Goal: Task Accomplishment & Management: Complete application form

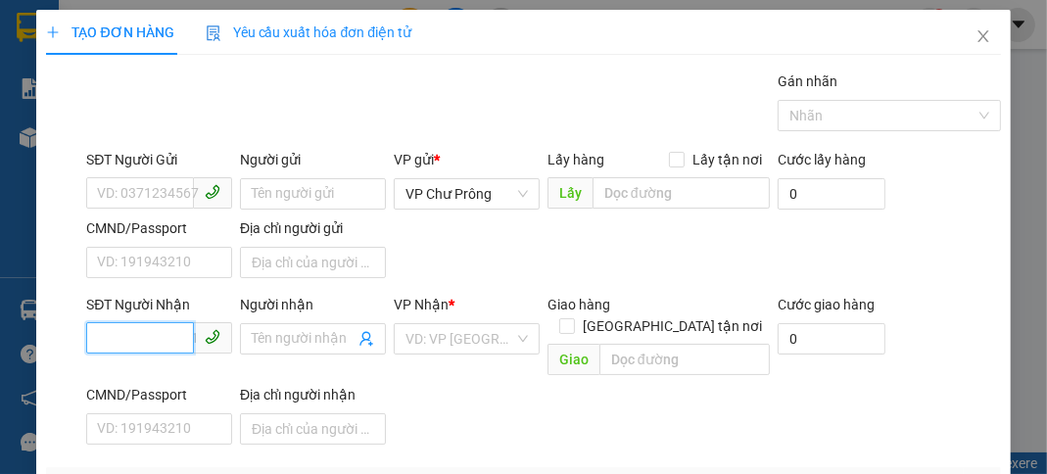
click at [103, 341] on input "SĐT Người Nhận" at bounding box center [140, 337] width 108 height 31
click at [171, 375] on div "0964565677" at bounding box center [157, 376] width 120 height 22
type input "0964565677"
checkbox input "true"
type input "DẠI HỌC THỂ DỤC THỂ THAO _Q THỦ ĐỨC"
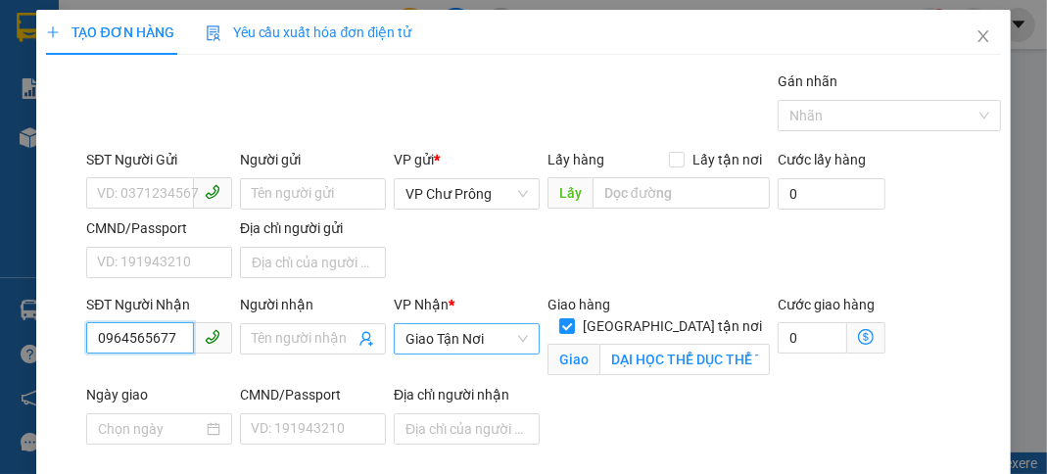
click at [490, 339] on span "Giao Tận Nơi" at bounding box center [467, 338] width 122 height 29
type input "0964565677"
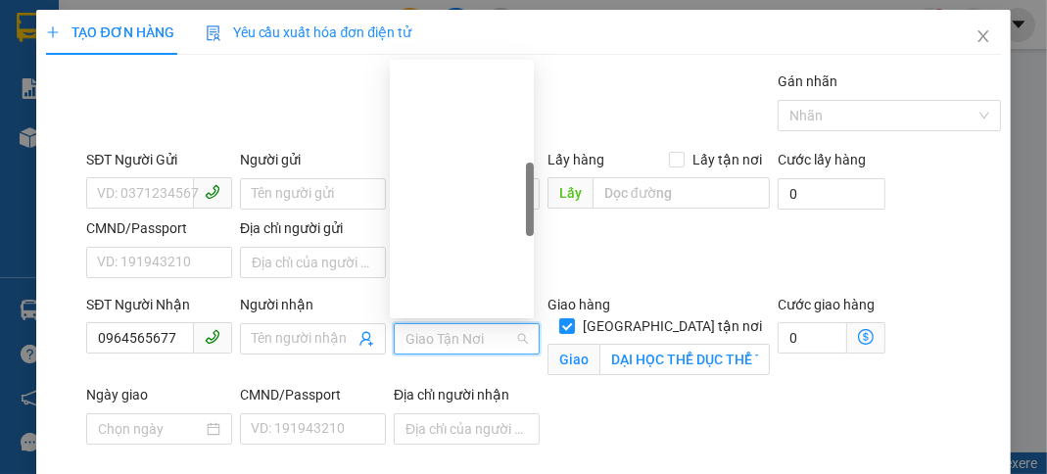
scroll to position [407, 0]
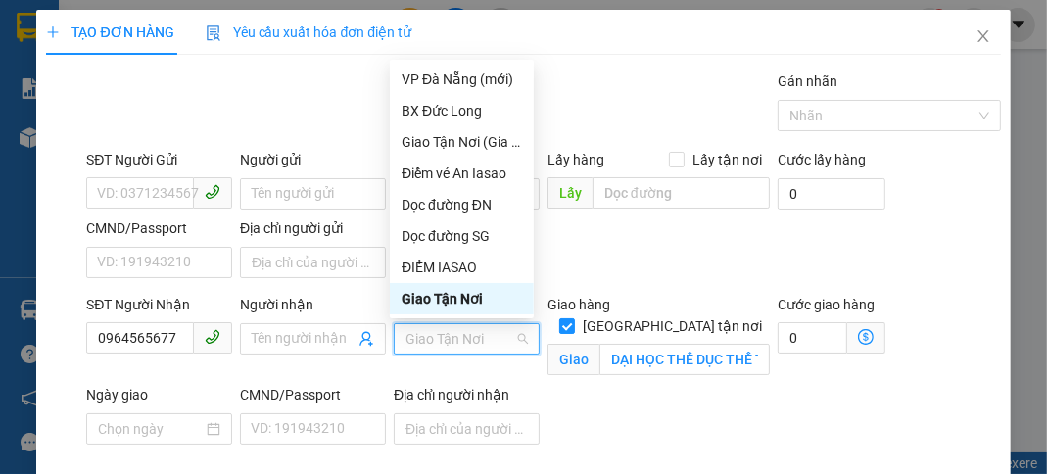
click at [638, 409] on div "SĐT Người Nhận 0964565677 Người nhận Tên người nhận VP Nhận * Giao Tận Nơi Gia…" at bounding box center [543, 385] width 922 height 182
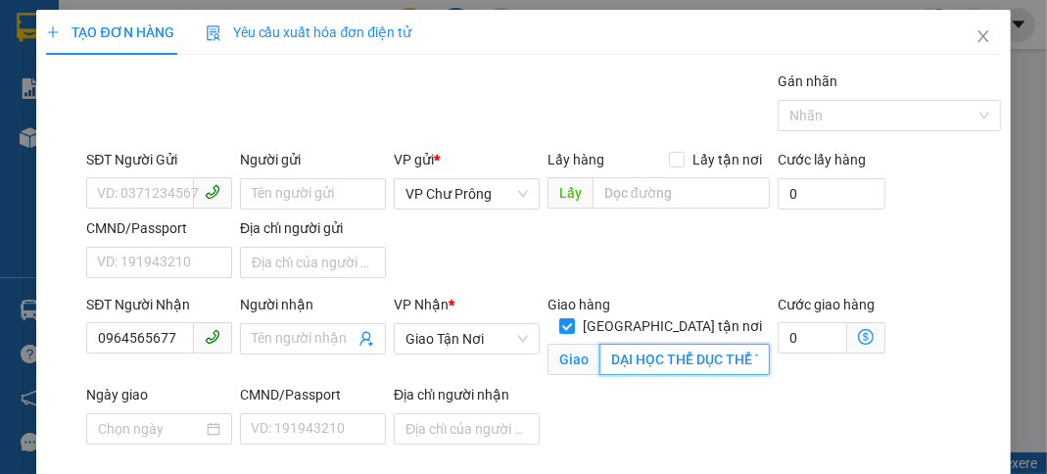
click at [745, 344] on input "DẠI HỌC THỂ DỤC THỂ THAO _Q THỦ ĐỨC" at bounding box center [684, 359] width 170 height 31
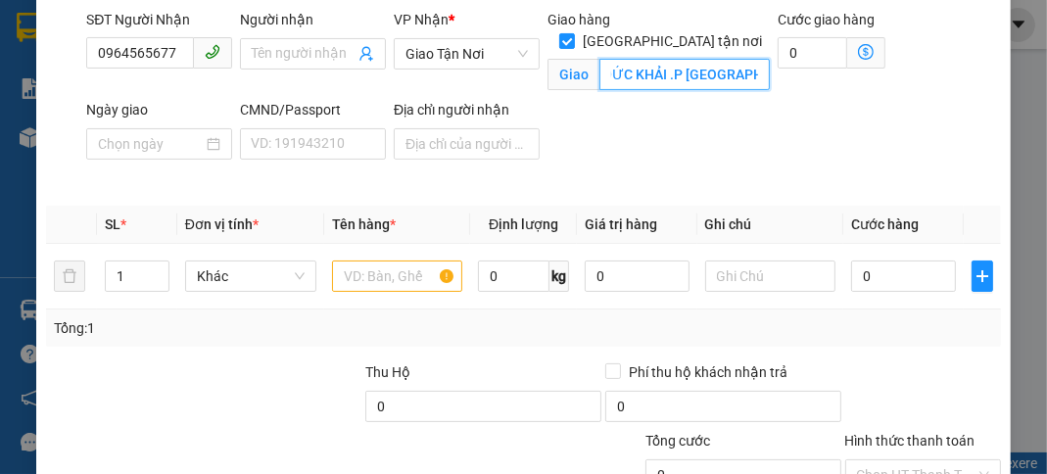
scroll to position [312, 0]
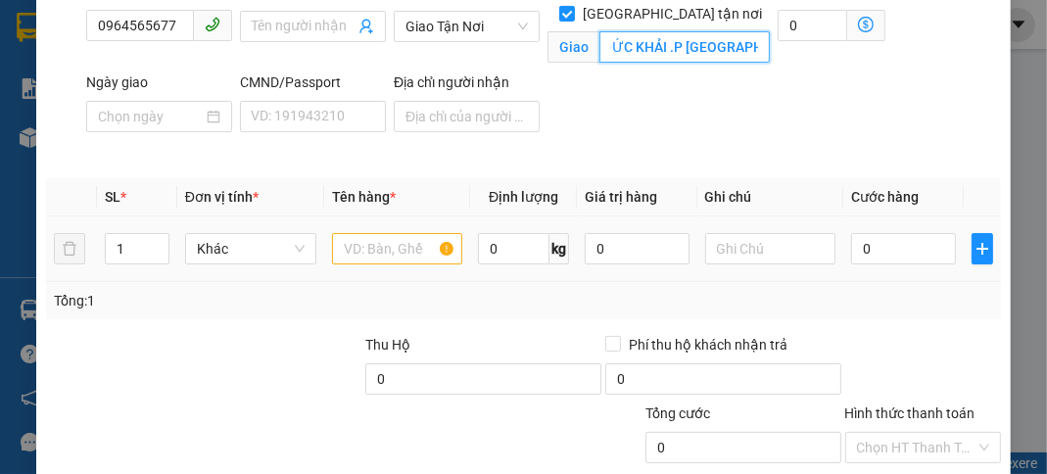
type input "CC ĐỨC KHẢI .P [GEOGRAPHIC_DATA]Q7"
click at [402, 233] on input "text" at bounding box center [397, 248] width 131 height 31
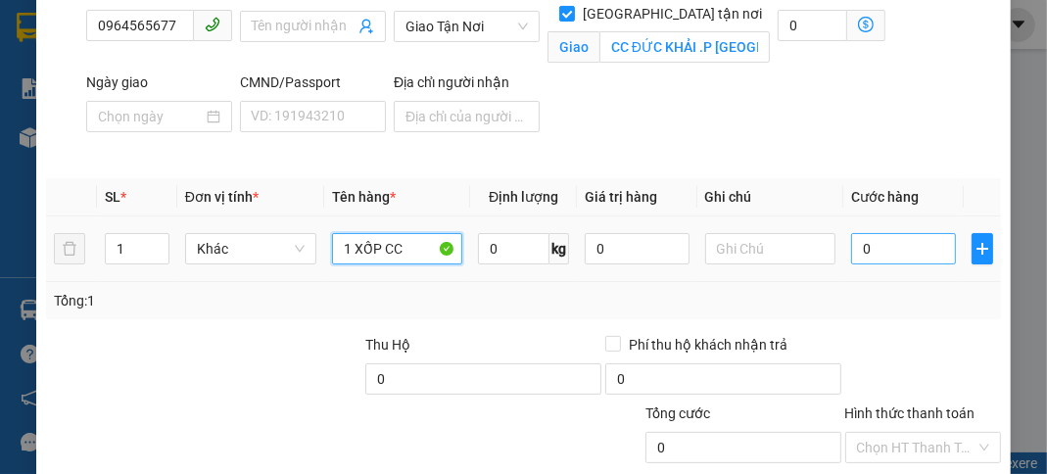
type input "1 XỐP CC"
click at [914, 233] on input "0" at bounding box center [903, 248] width 104 height 31
type input "8"
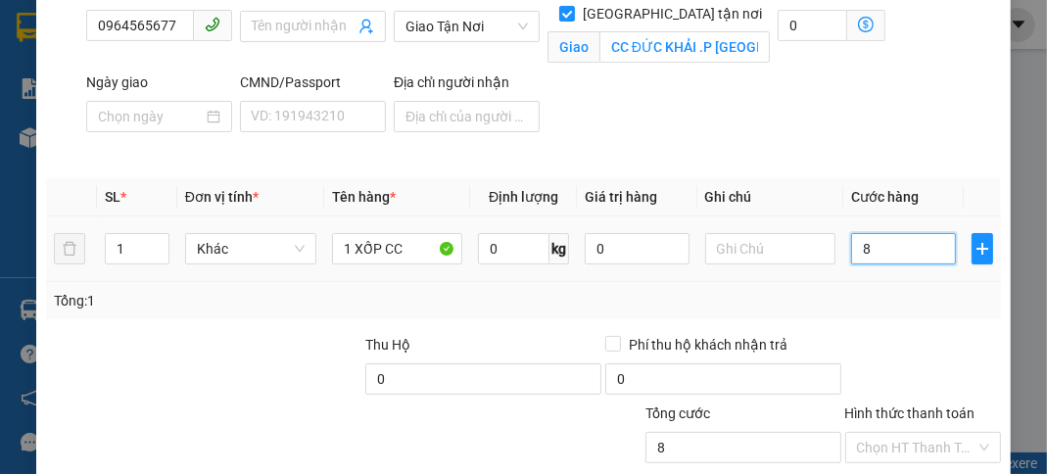
type input "80"
type input "800"
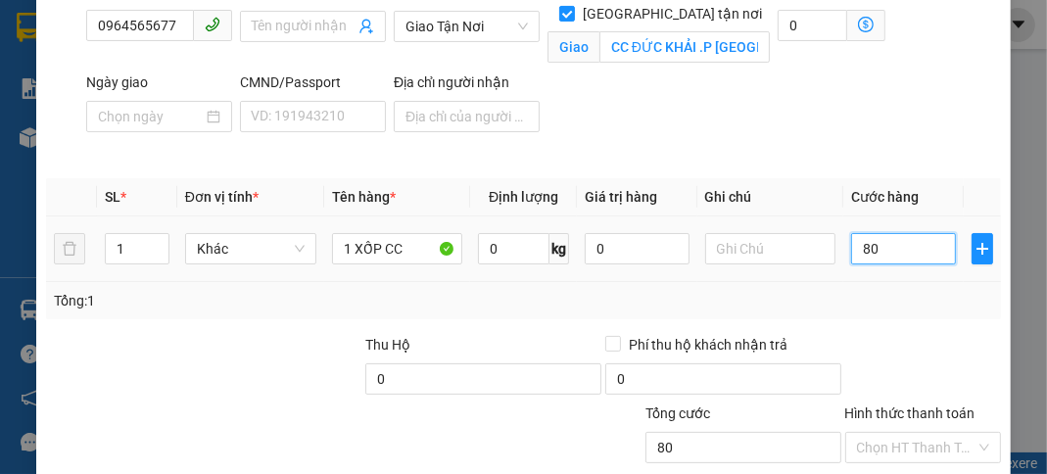
type input "800"
type input "8.000"
type input "80.000"
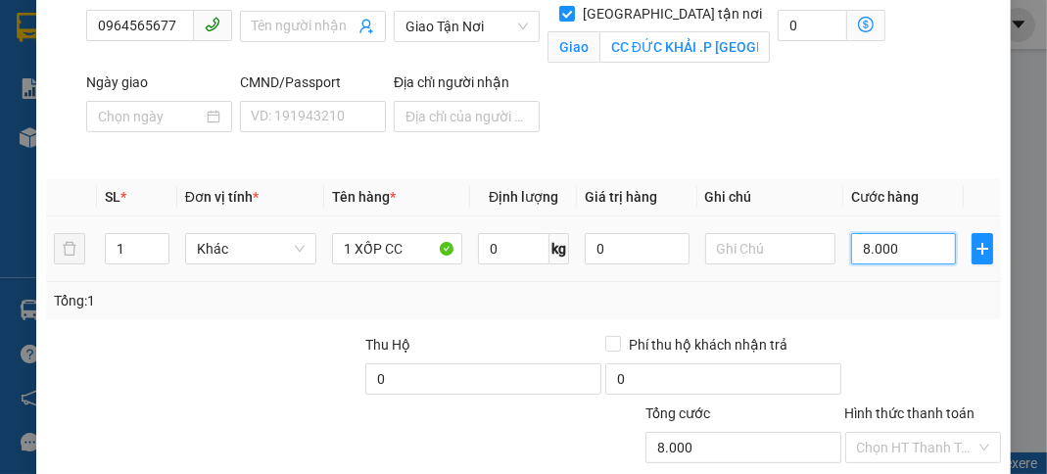
type input "80.000"
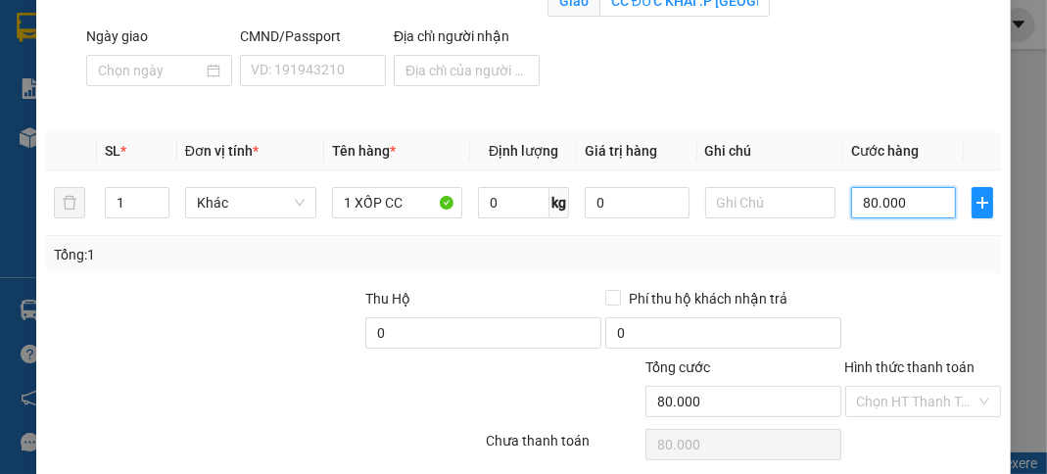
scroll to position [406, 0]
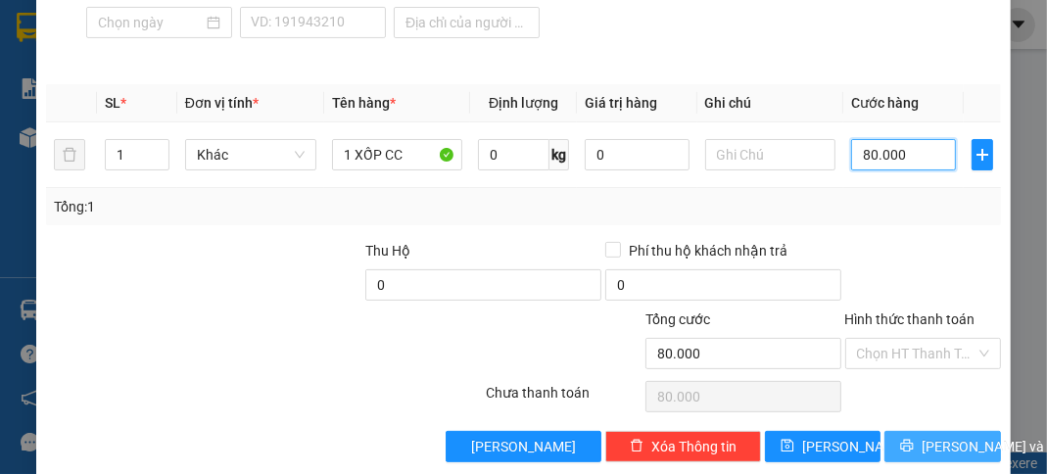
type input "80.000"
click at [929, 436] on span "[PERSON_NAME] và In" at bounding box center [990, 447] width 137 height 22
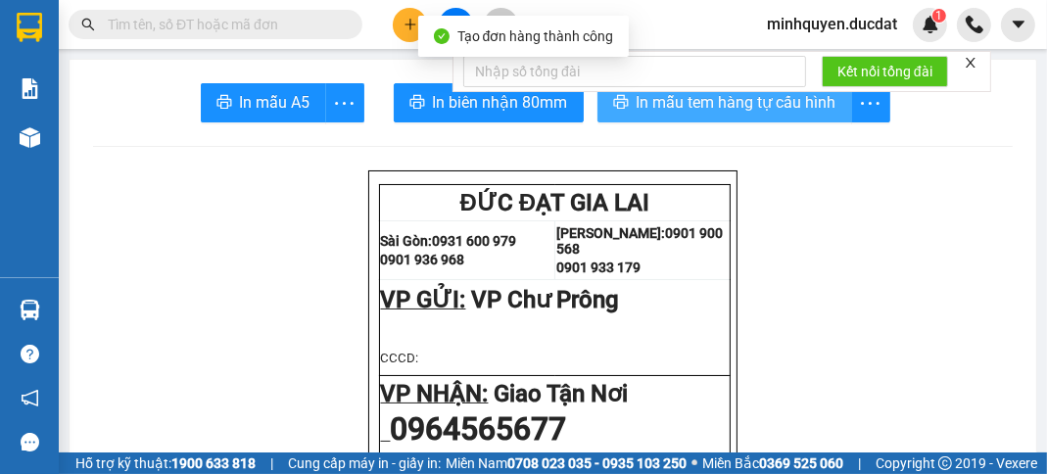
click at [775, 113] on span "In mẫu tem hàng tự cấu hình" at bounding box center [737, 102] width 200 height 24
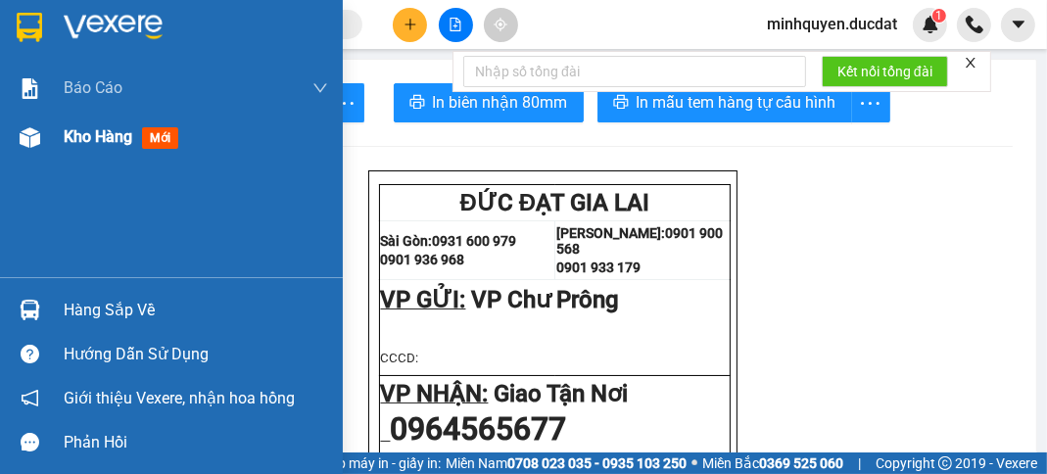
click at [108, 133] on span "Kho hàng" at bounding box center [98, 136] width 69 height 19
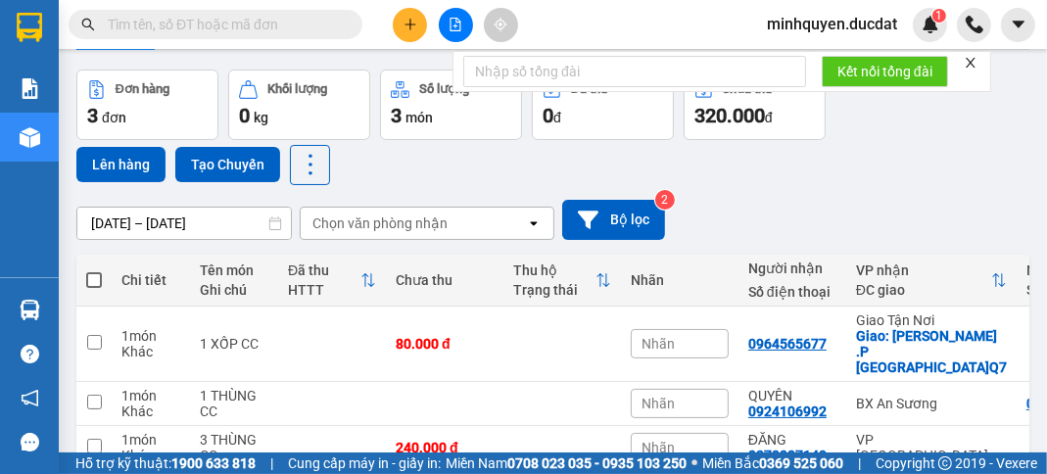
scroll to position [155, 0]
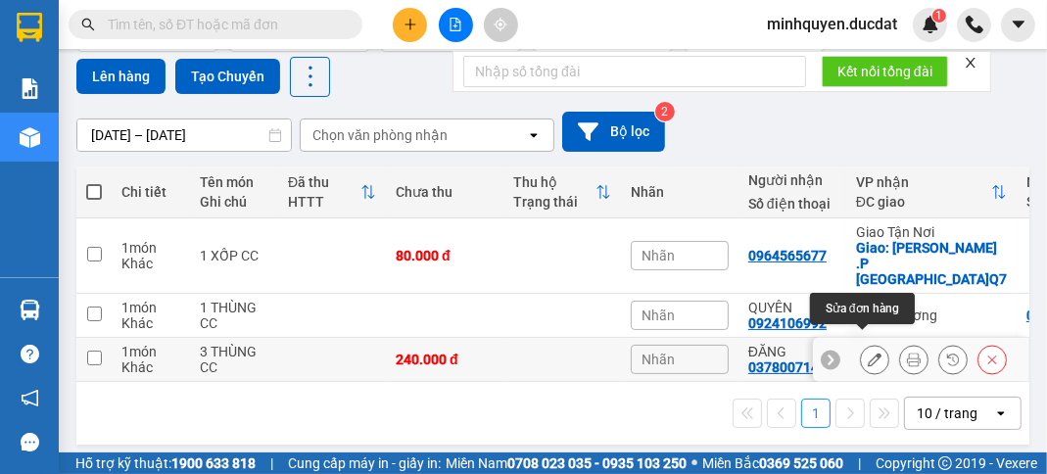
click at [868, 353] on icon at bounding box center [875, 360] width 14 height 14
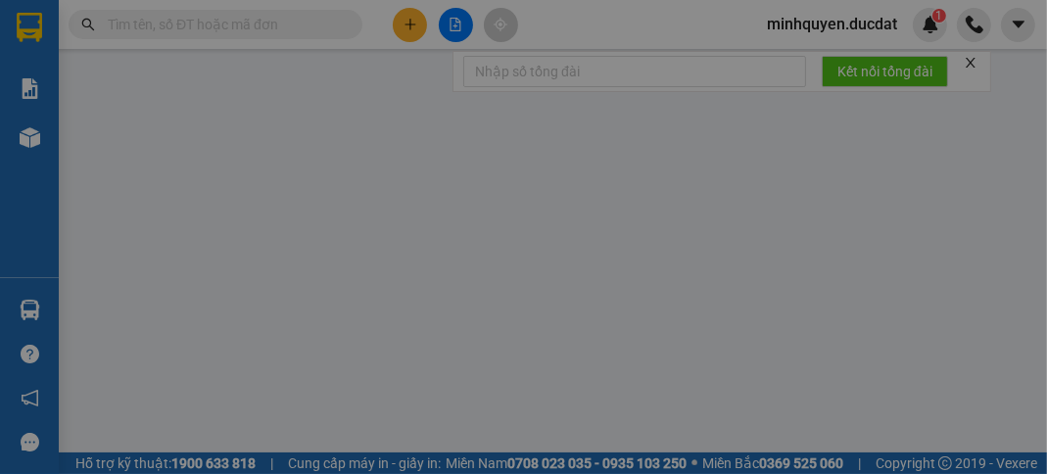
type input "0378007140"
type input "240.000"
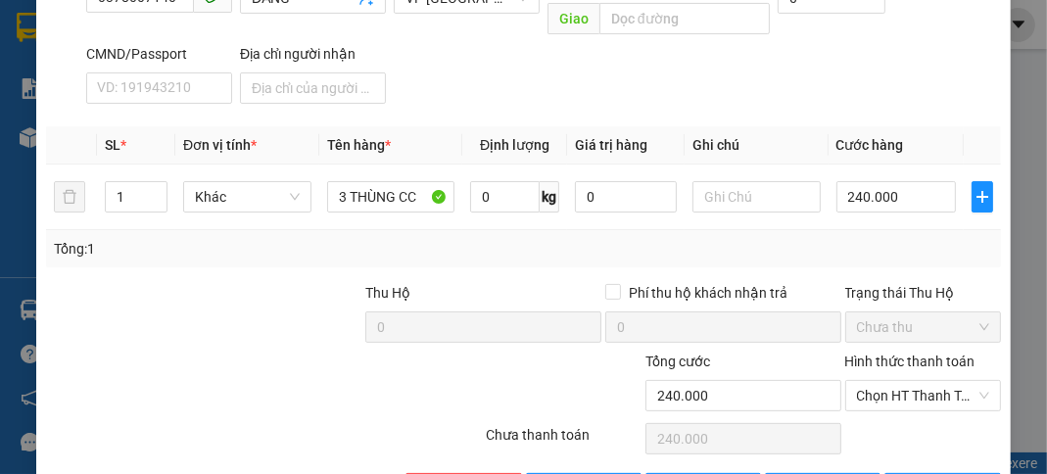
scroll to position [392, 0]
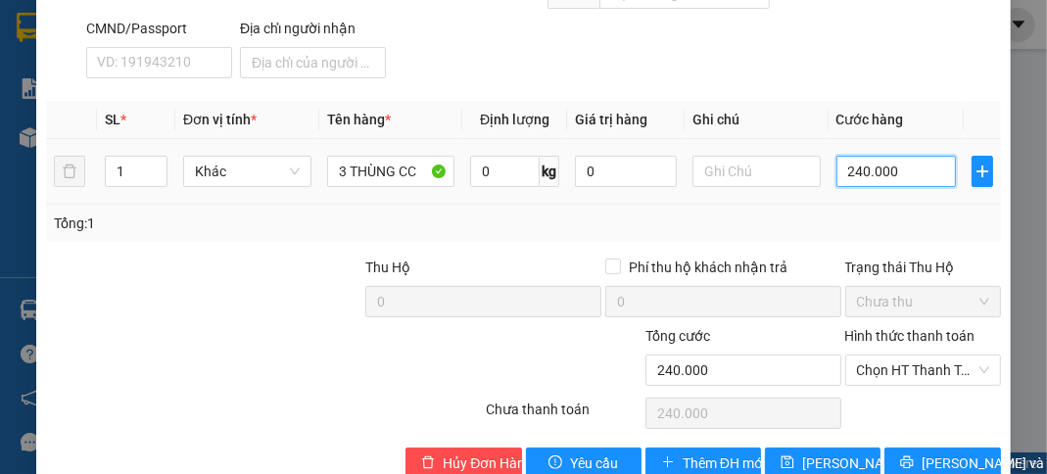
click at [848, 170] on input "240.000" at bounding box center [895, 171] width 119 height 31
type input "2"
type input "27"
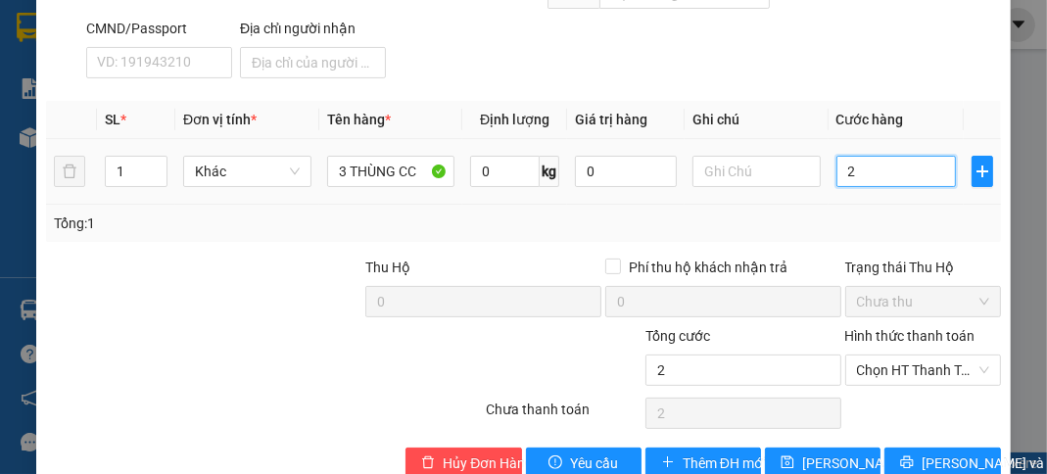
type input "27"
type input "270"
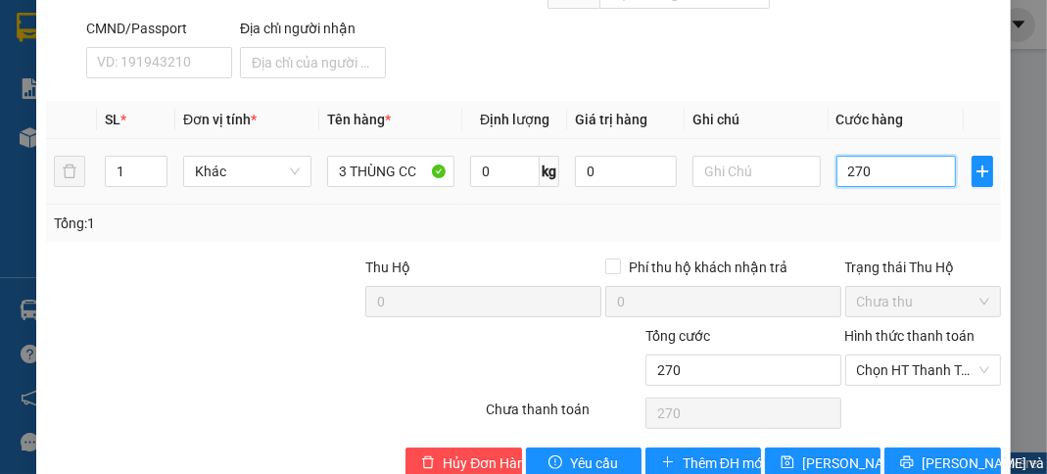
type input "2.700"
type input "27.000"
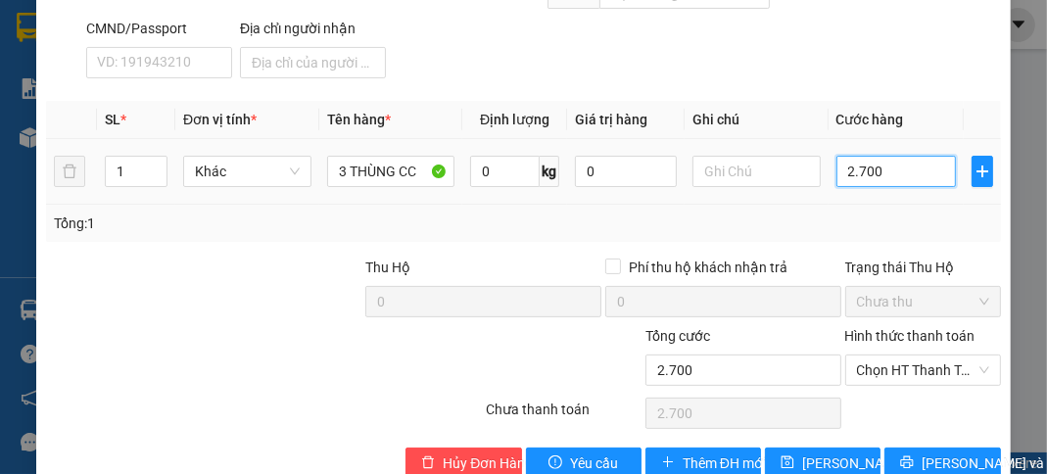
type input "27.000"
type input "270.000"
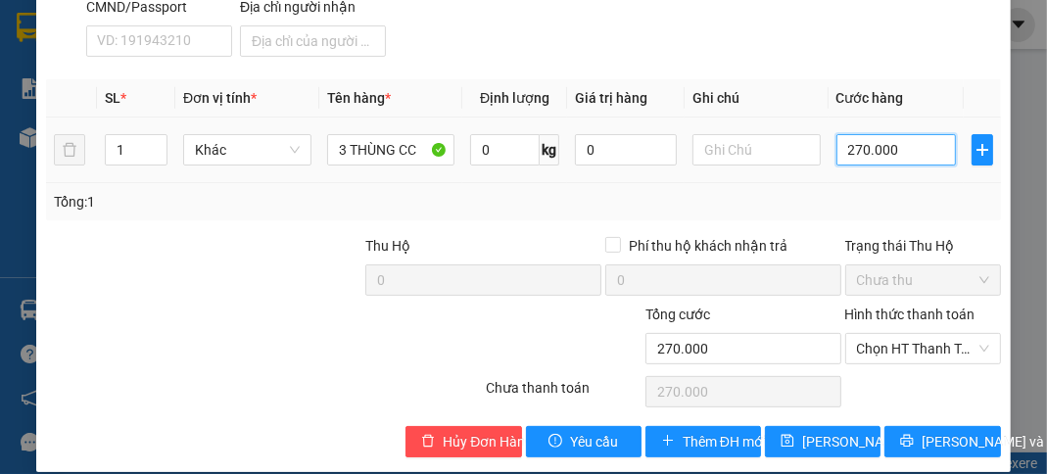
scroll to position [431, 0]
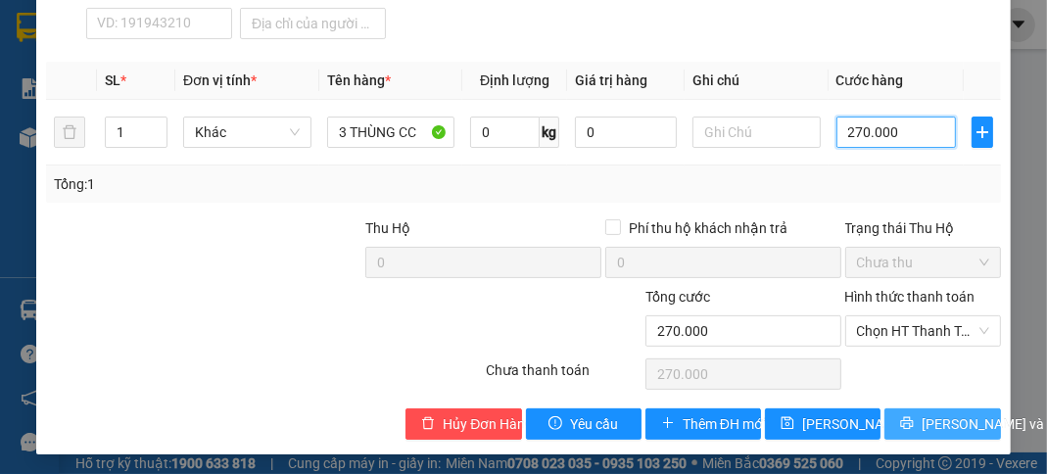
type input "270.000"
click at [908, 416] on button "[PERSON_NAME] và In" at bounding box center [942, 423] width 116 height 31
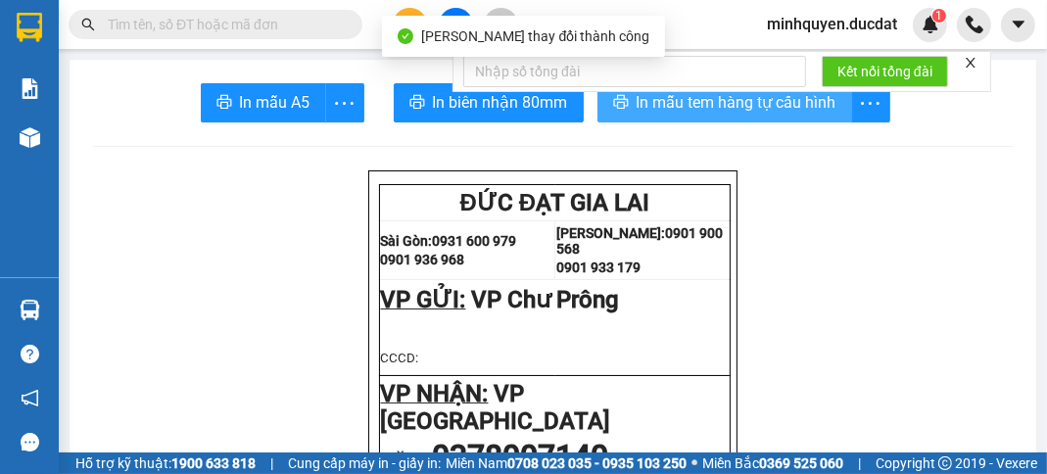
click at [793, 109] on span "In mẫu tem hàng tự cấu hình" at bounding box center [737, 102] width 200 height 24
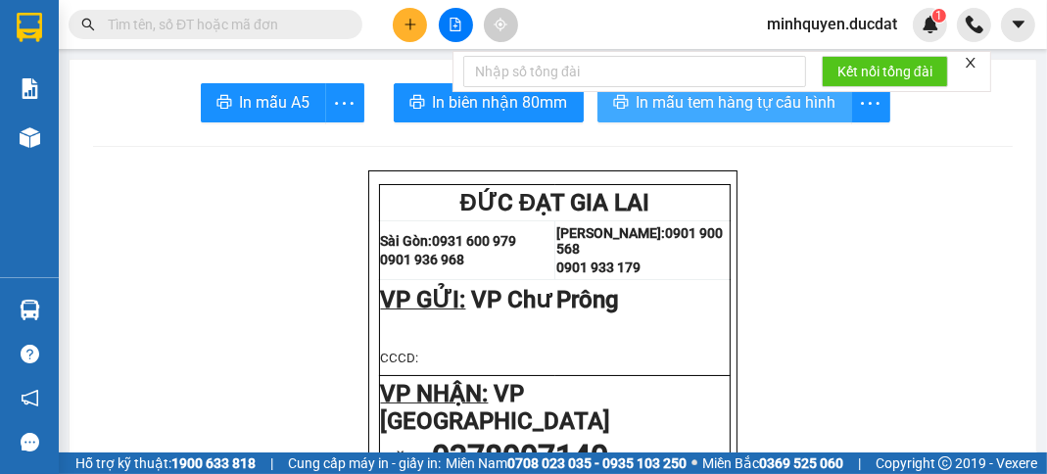
click at [776, 106] on span "In mẫu tem hàng tự cấu hình" at bounding box center [737, 102] width 200 height 24
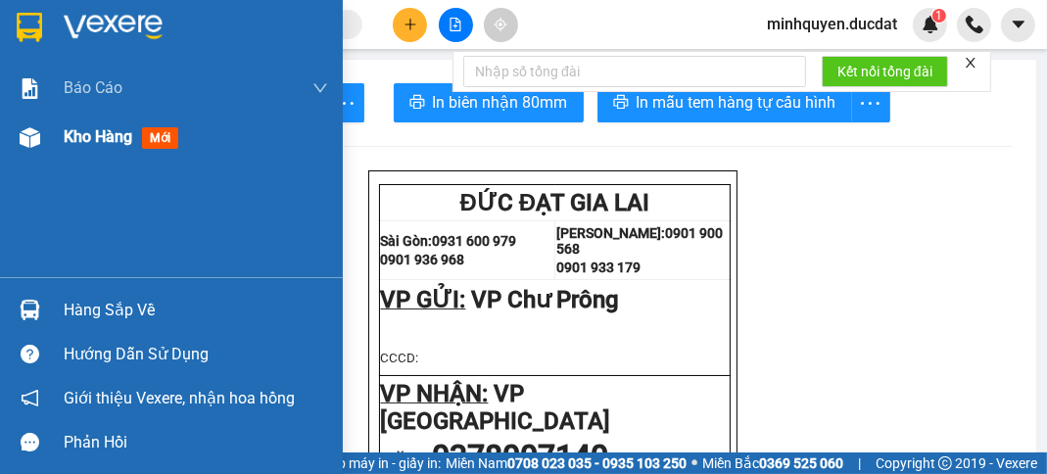
click at [110, 140] on span "Kho hàng" at bounding box center [98, 136] width 69 height 19
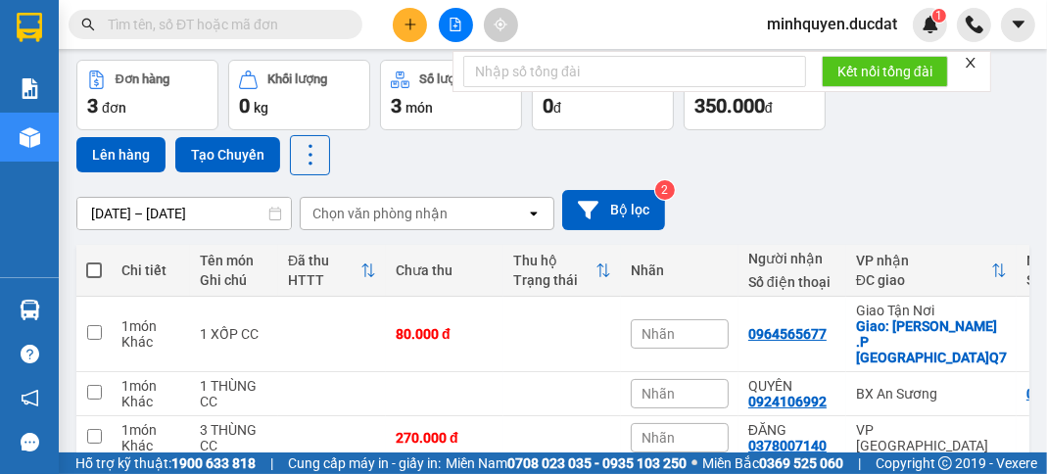
scroll to position [155, 0]
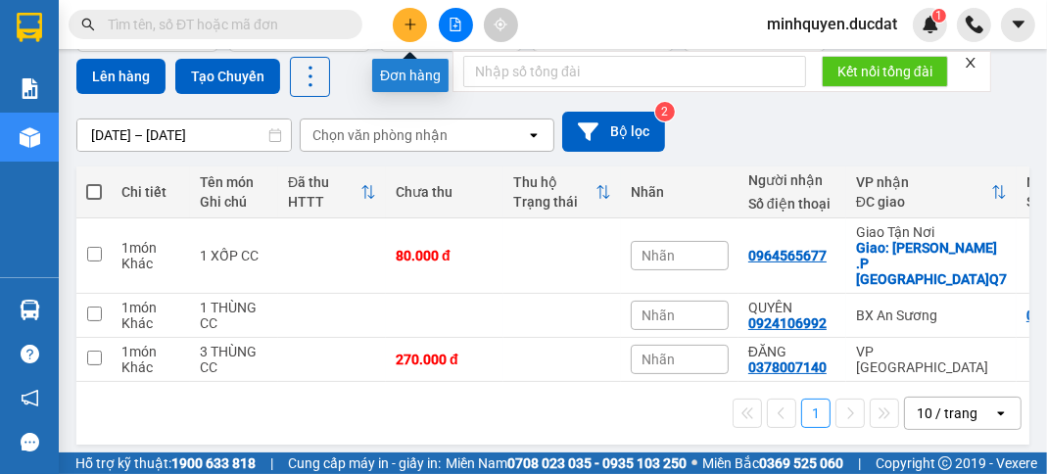
click at [414, 24] on icon "plus" at bounding box center [410, 24] width 11 height 1
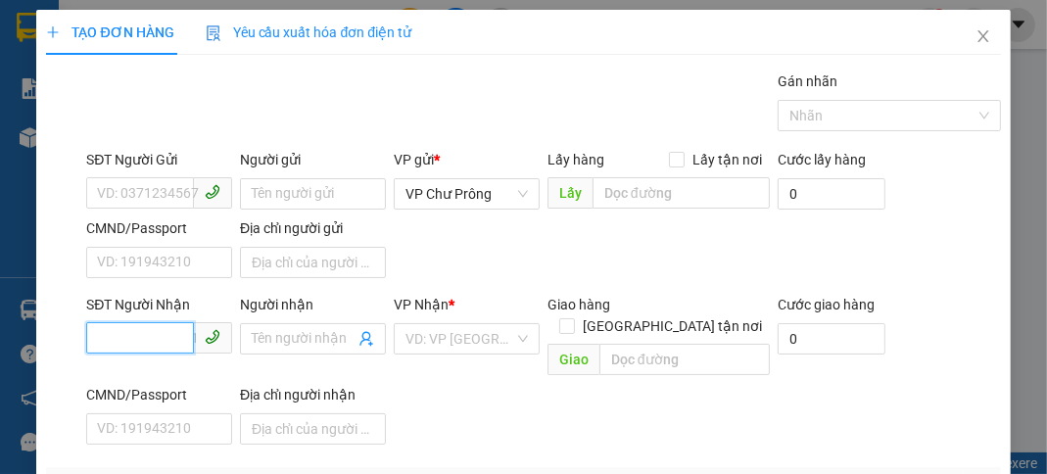
click at [159, 329] on input "SĐT Người Nhận" at bounding box center [140, 337] width 108 height 31
type input "0907994716"
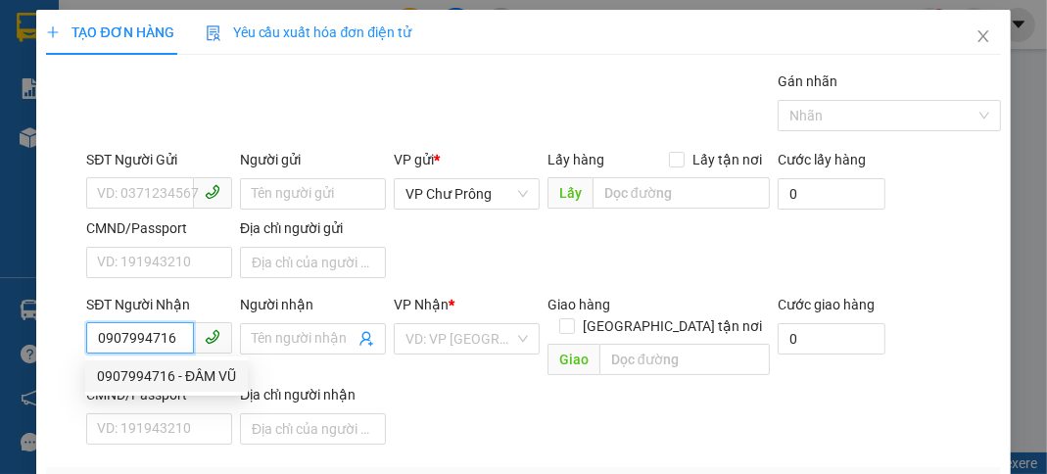
click at [203, 381] on div "0907994716 - ĐẦM VŨ" at bounding box center [166, 376] width 139 height 22
type input "[PERSON_NAME]"
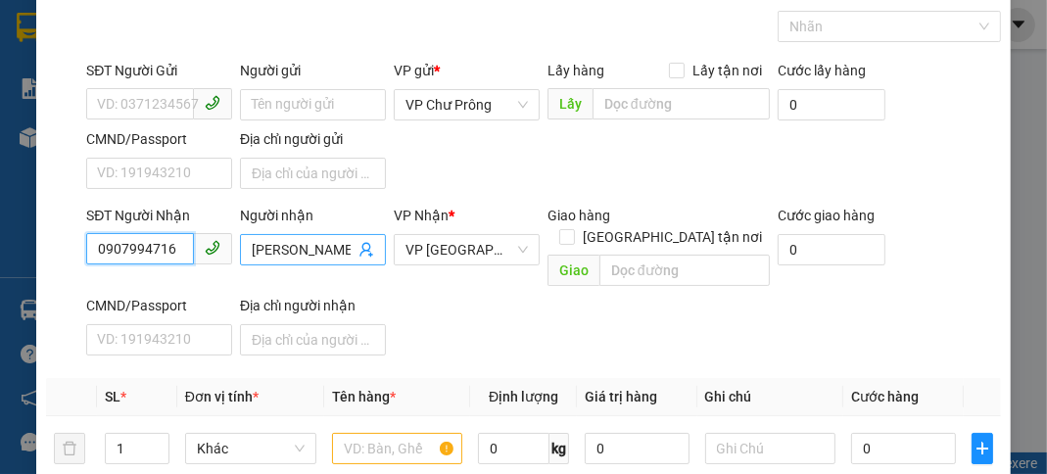
scroll to position [234, 0]
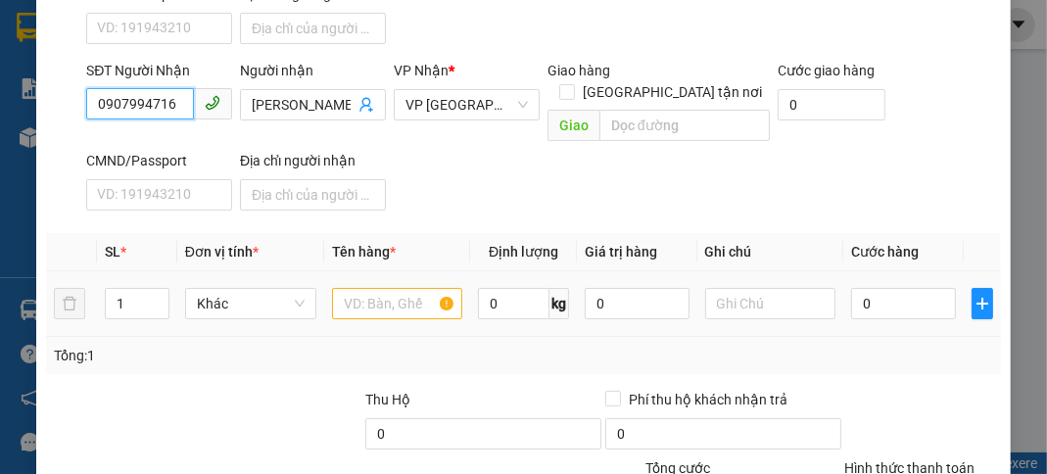
type input "0907994716"
click at [351, 288] on input "text" at bounding box center [397, 303] width 131 height 31
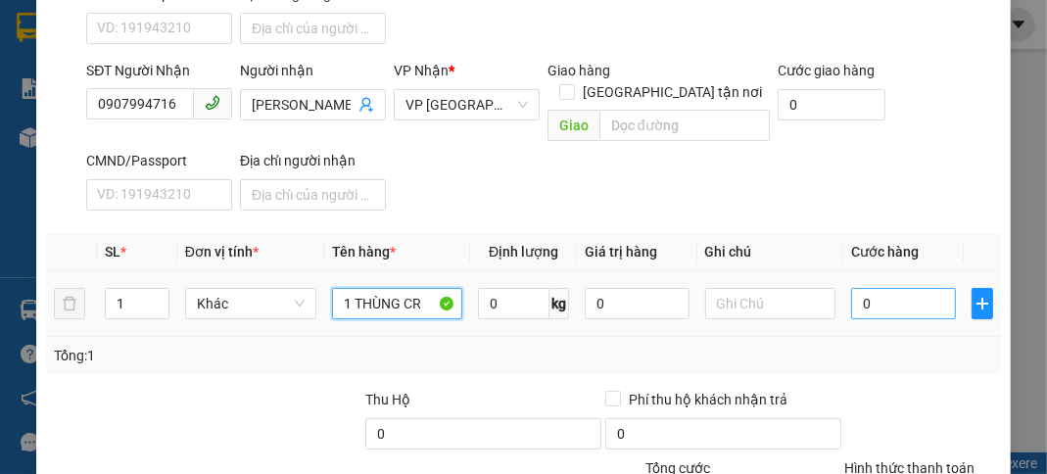
type input "1 THÙNG CR"
click at [871, 288] on input "0" at bounding box center [903, 303] width 104 height 31
type input "4"
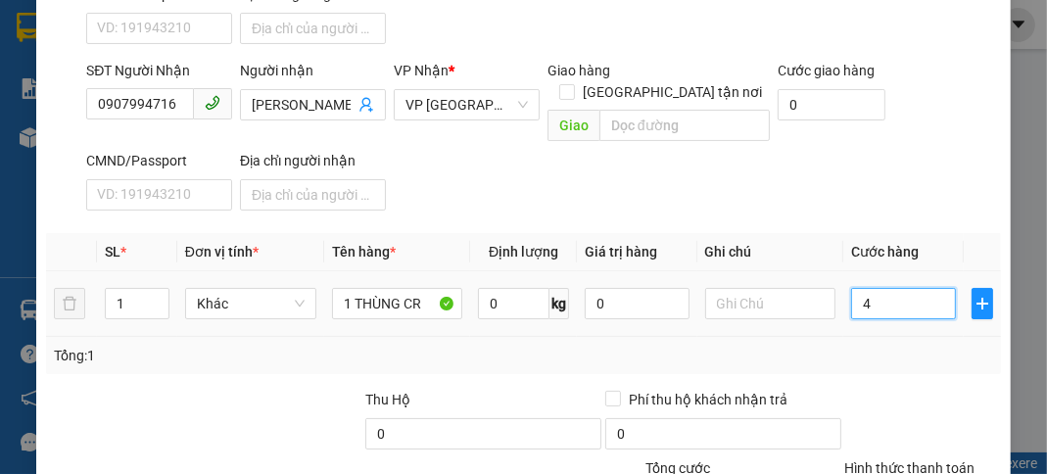
type input "40"
type input "400"
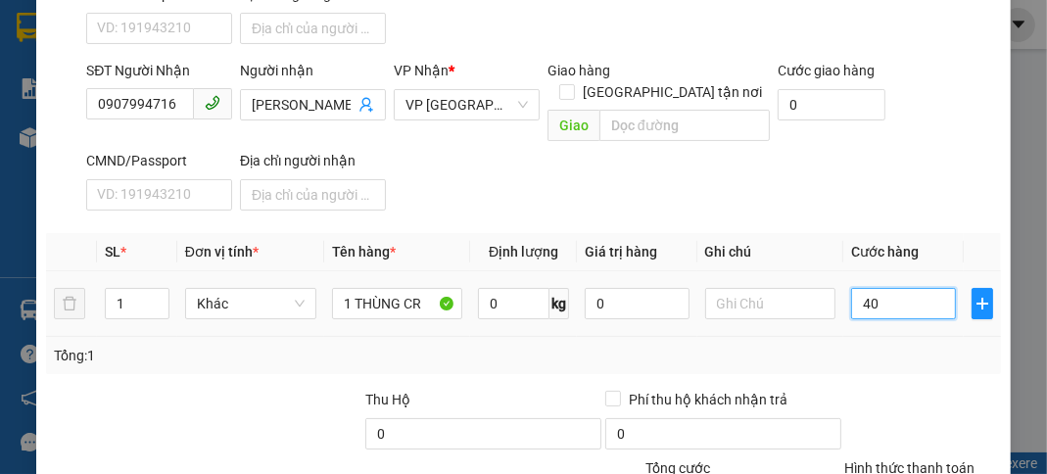
type input "400"
type input "4.000"
type input "40.000"
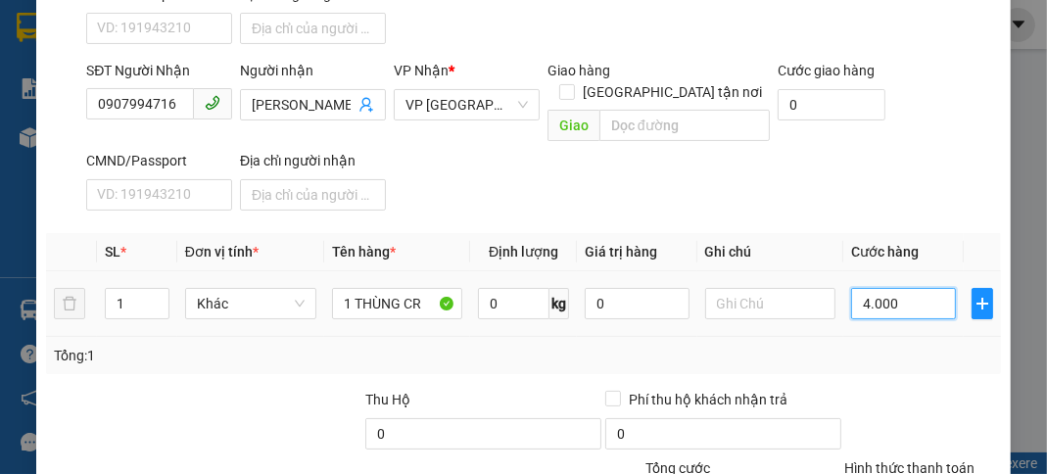
type input "40.000"
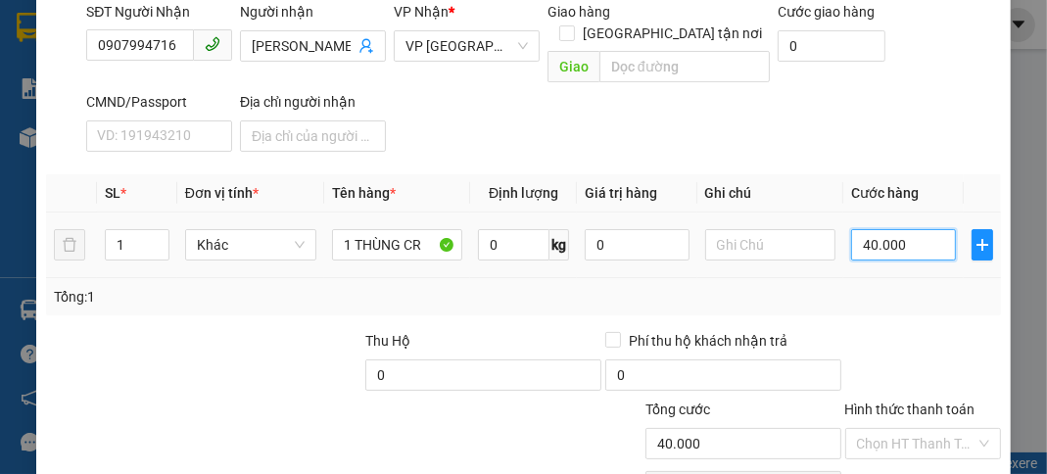
scroll to position [383, 0]
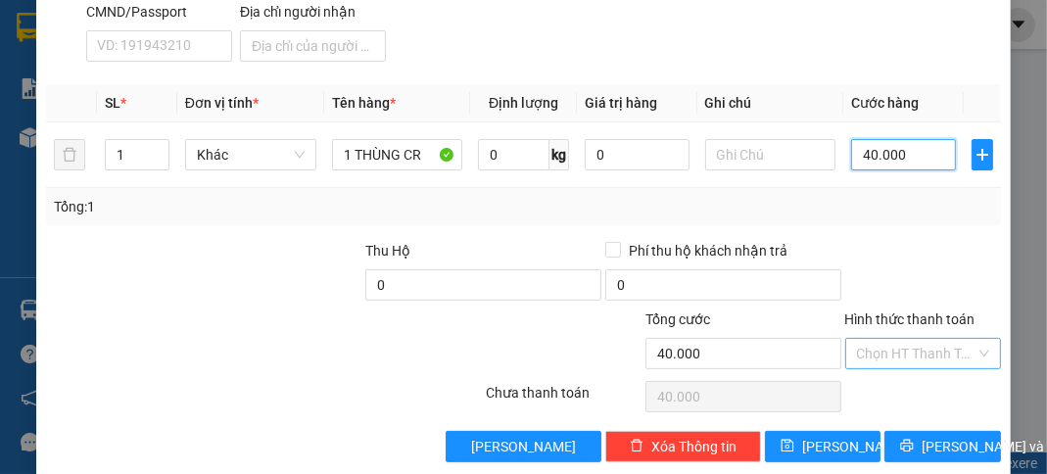
type input "40.000"
click at [901, 339] on input "Hình thức thanh toán" at bounding box center [916, 353] width 119 height 29
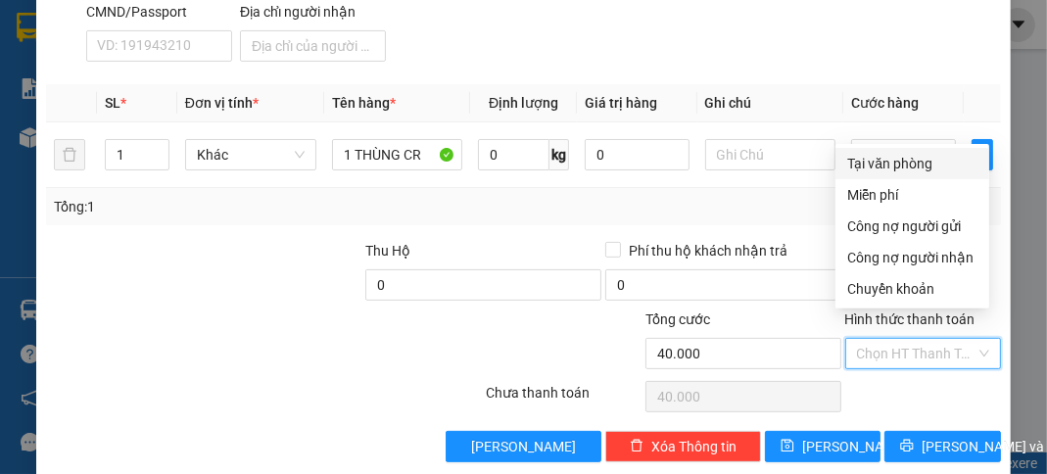
click at [929, 172] on div "Tại văn phòng" at bounding box center [912, 164] width 130 height 22
type input "0"
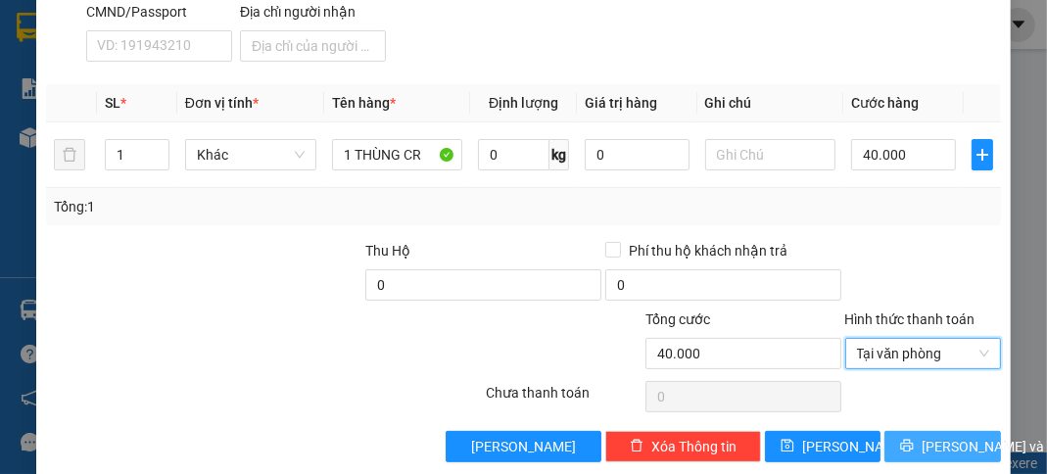
click at [938, 436] on span "[PERSON_NAME] và In" at bounding box center [990, 447] width 137 height 22
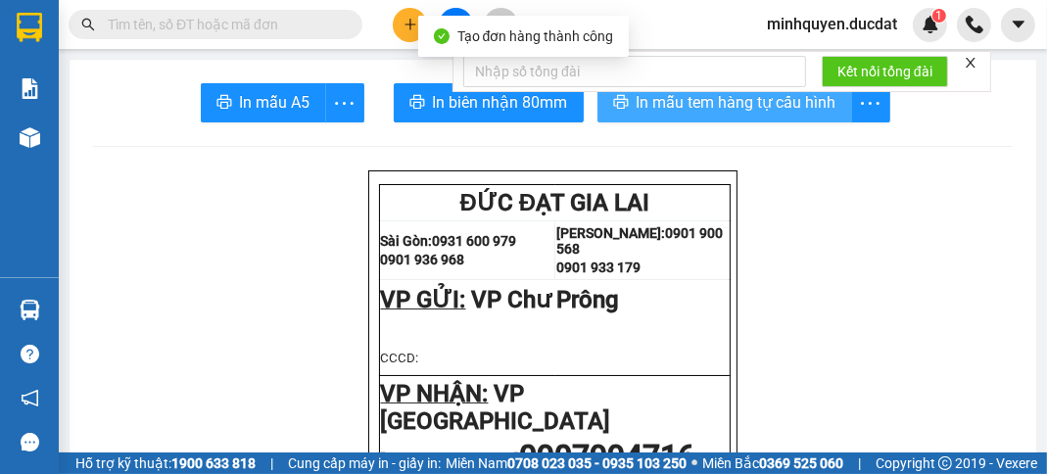
click at [815, 119] on button "In mẫu tem hàng tự cấu hình" at bounding box center [724, 102] width 255 height 39
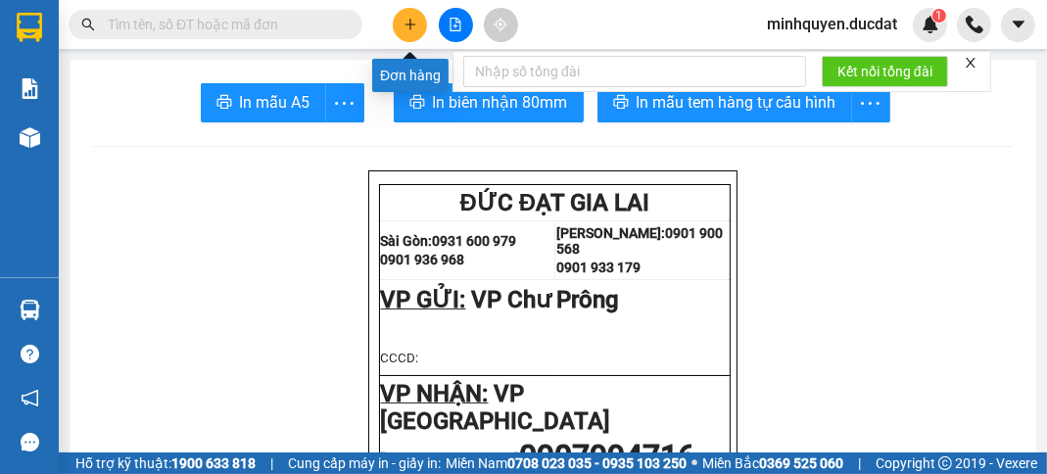
click at [416, 22] on icon "plus" at bounding box center [411, 25] width 14 height 14
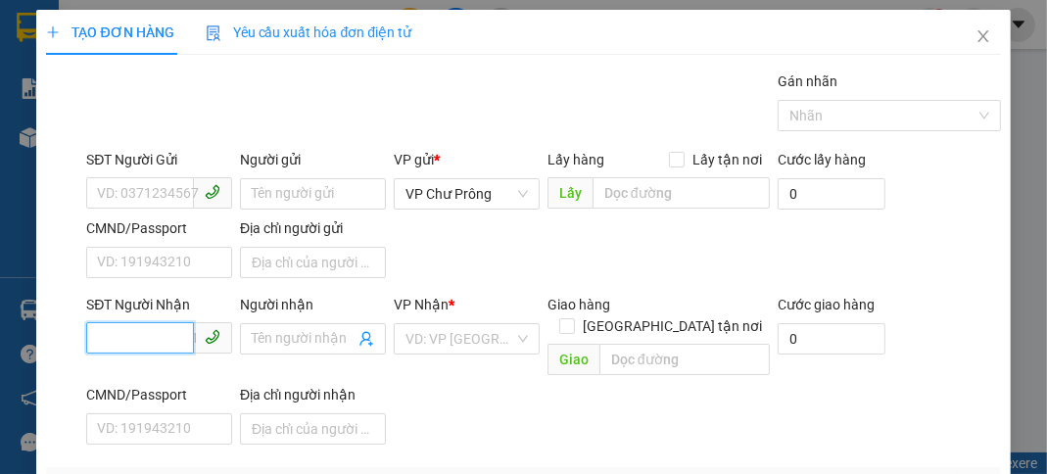
click at [139, 341] on input "SĐT Người Nhận" at bounding box center [140, 337] width 108 height 31
click at [159, 365] on div "02366272499" at bounding box center [157, 376] width 120 height 22
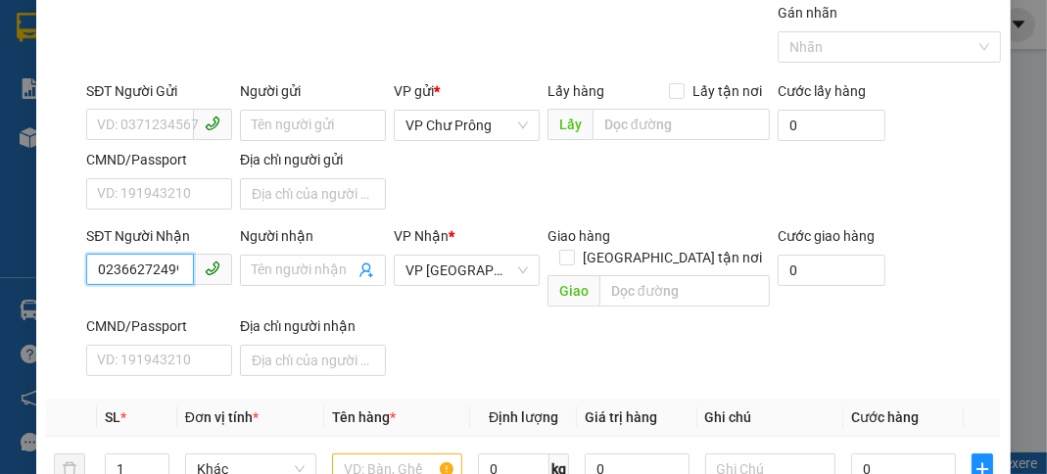
scroll to position [234, 0]
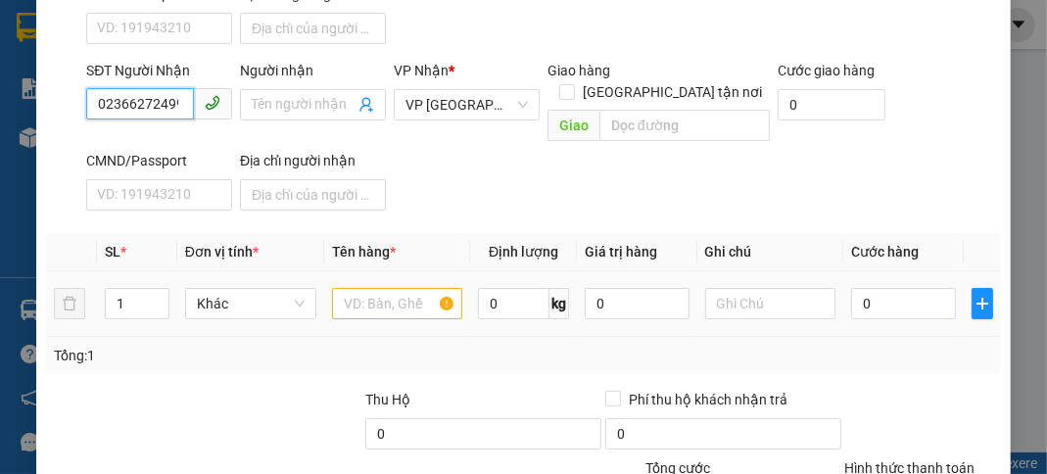
type input "02366272499"
click at [398, 288] on input "text" at bounding box center [397, 303] width 131 height 31
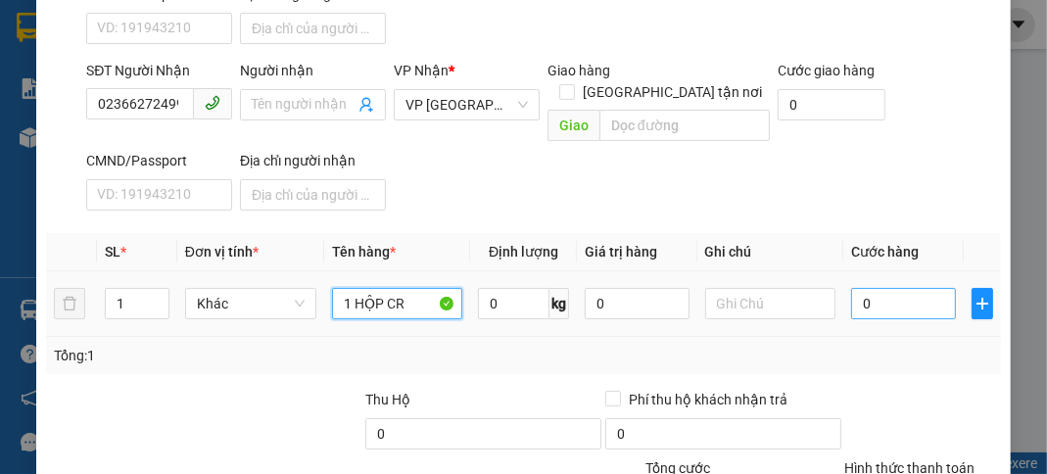
type input "1 HỘP CR"
click at [896, 288] on input "0" at bounding box center [903, 303] width 104 height 31
type input "3"
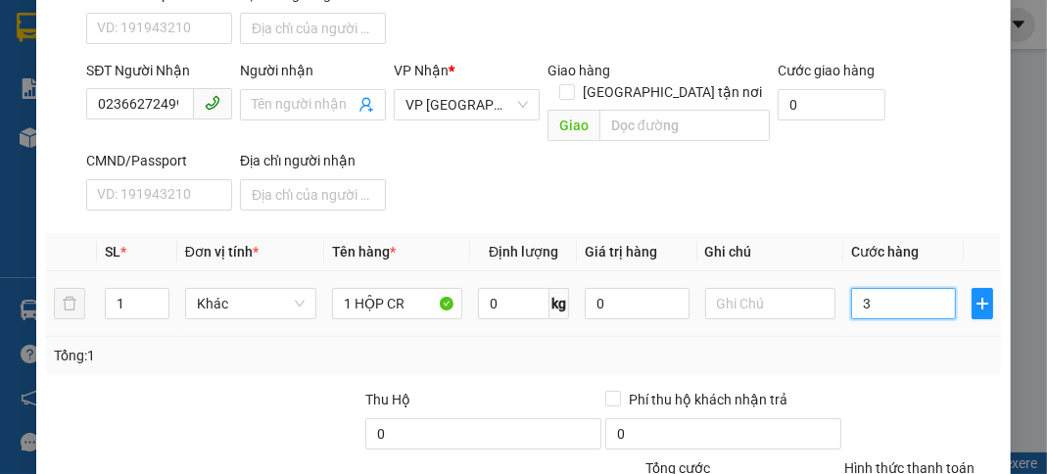
type input "30"
type input "300"
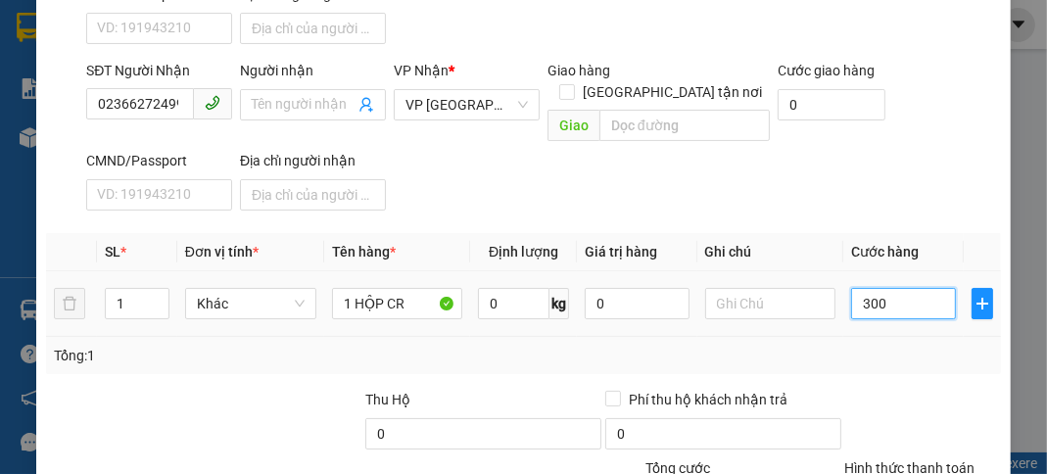
type input "300"
type input "3.000"
type input "30.000"
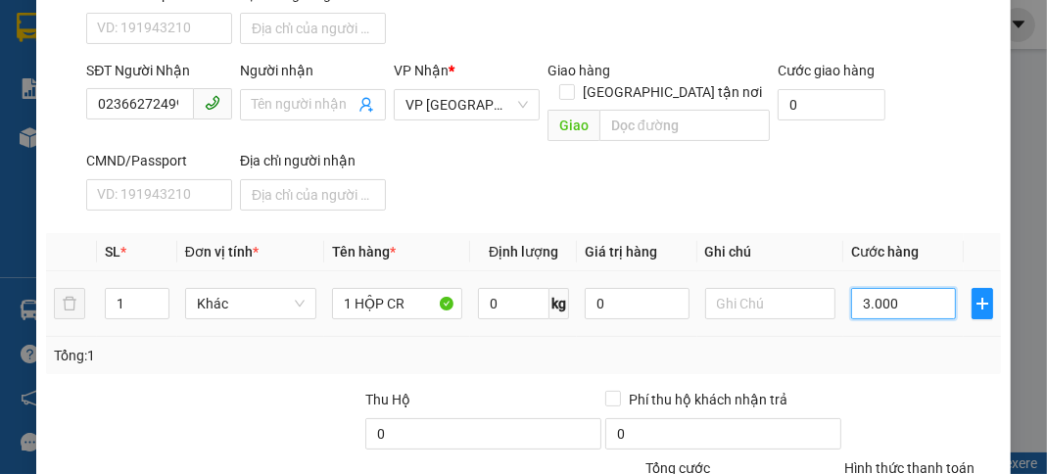
type input "30.000"
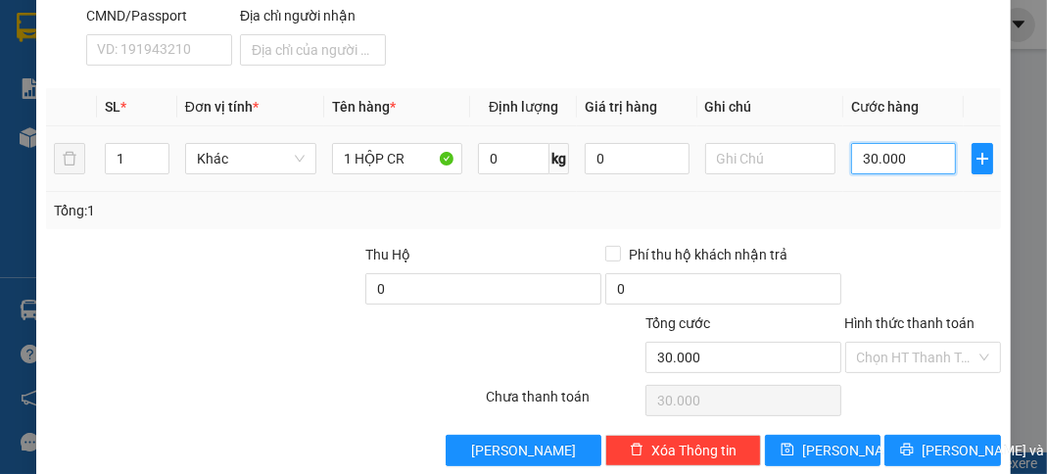
scroll to position [383, 0]
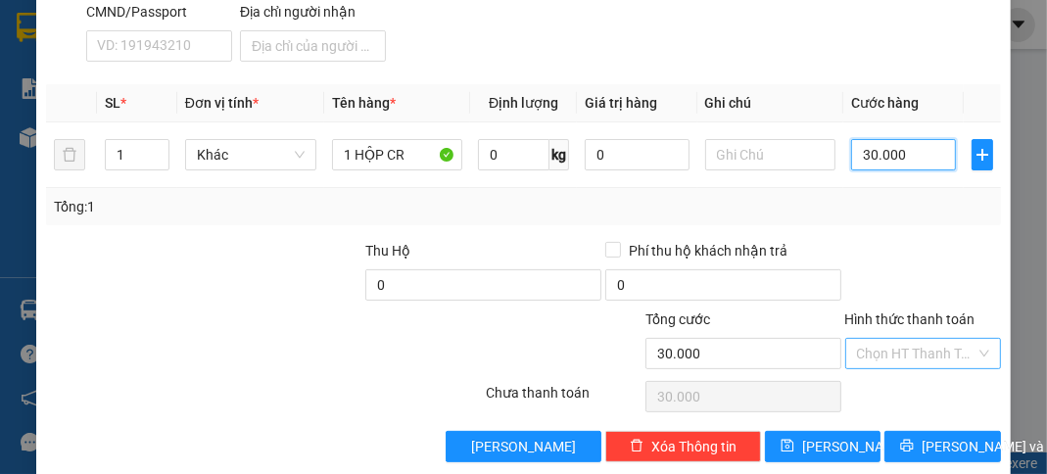
type input "30.000"
click at [899, 339] on input "Hình thức thanh toán" at bounding box center [916, 353] width 119 height 29
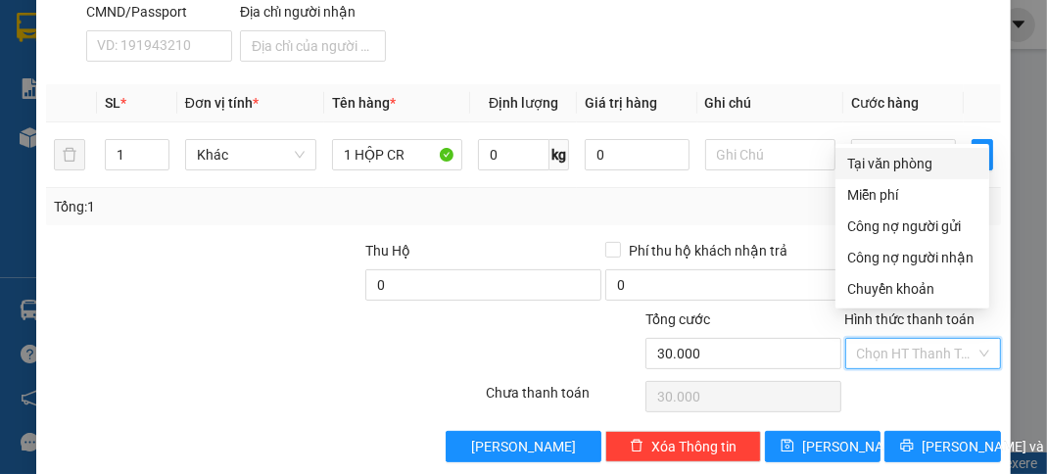
click at [902, 174] on div "Tại văn phòng" at bounding box center [913, 163] width 154 height 31
type input "0"
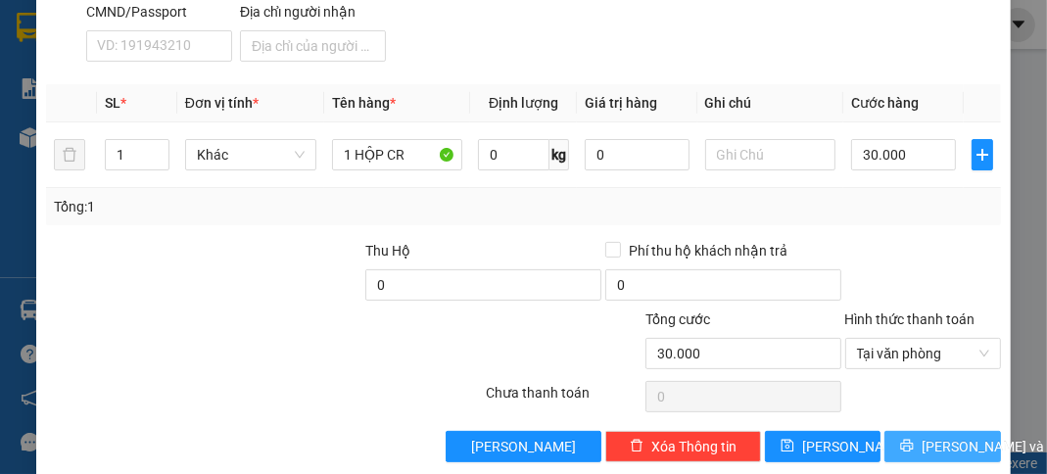
click at [949, 436] on span "[PERSON_NAME] và In" at bounding box center [990, 447] width 137 height 22
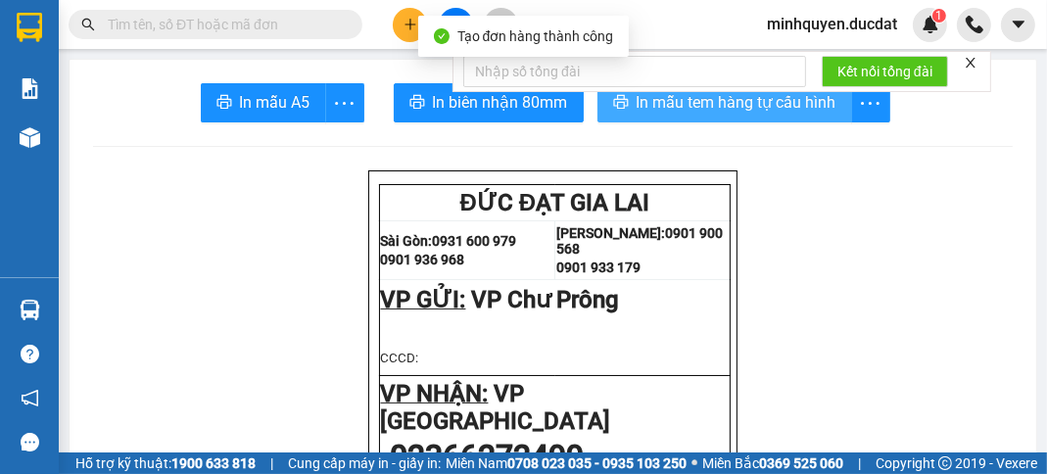
click at [782, 118] on button "In mẫu tem hàng tự cấu hình" at bounding box center [724, 102] width 255 height 39
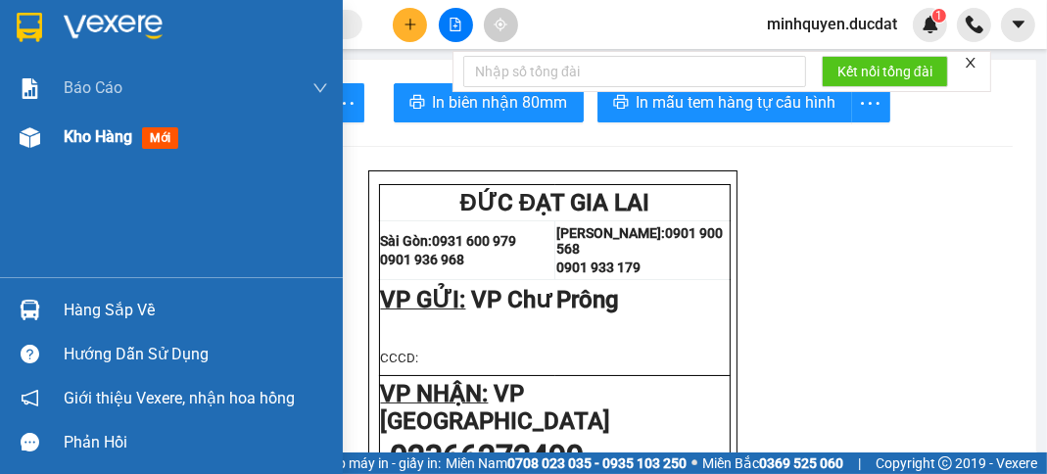
click at [102, 131] on span "Kho hàng" at bounding box center [98, 136] width 69 height 19
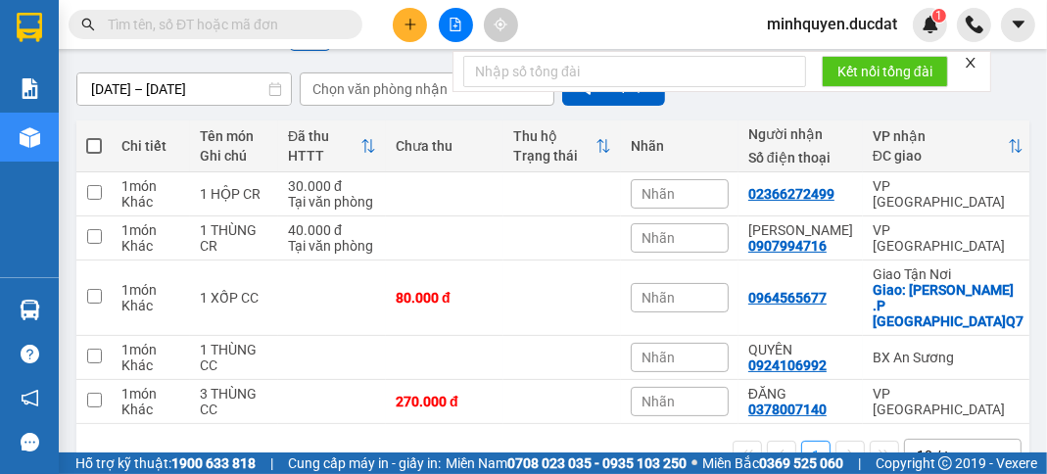
scroll to position [234, 0]
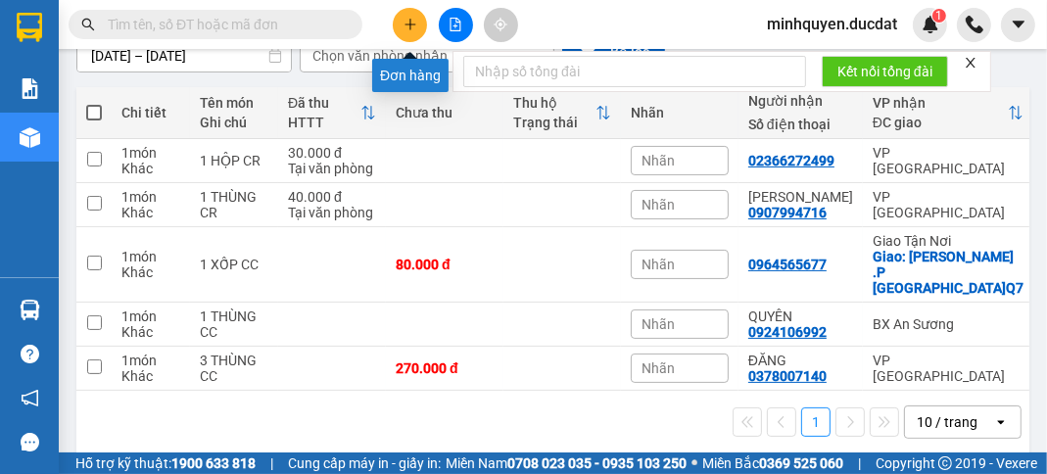
click at [407, 26] on icon "plus" at bounding box center [411, 25] width 14 height 14
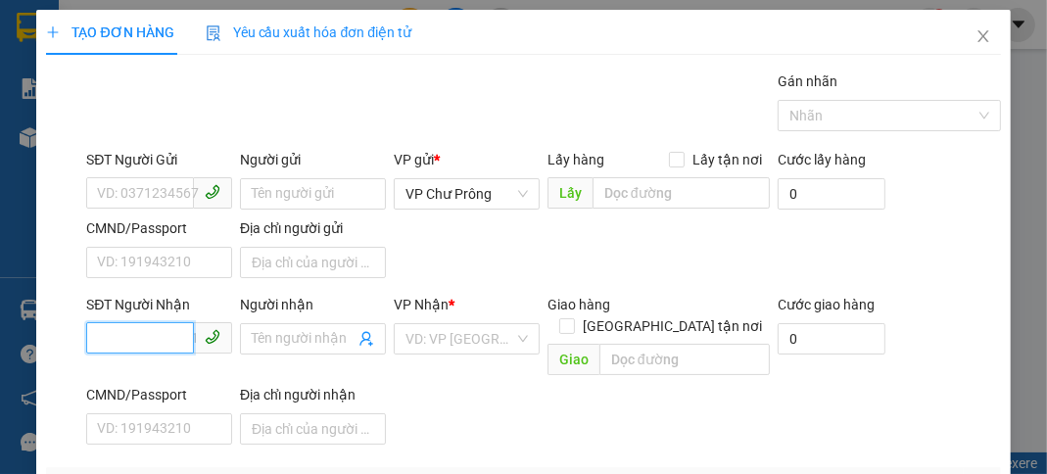
click at [118, 338] on input "SĐT Người Nhận" at bounding box center [140, 337] width 108 height 31
type input "0"
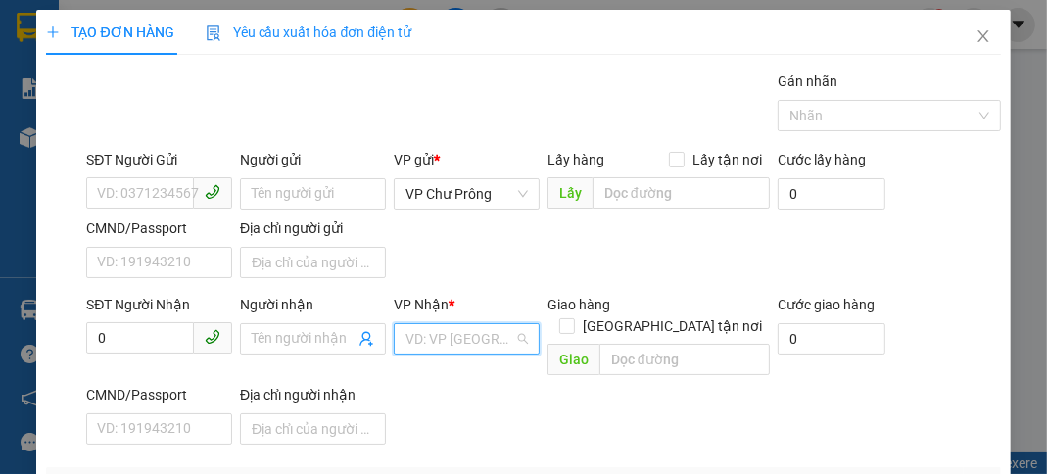
click at [440, 340] on input "search" at bounding box center [460, 338] width 109 height 29
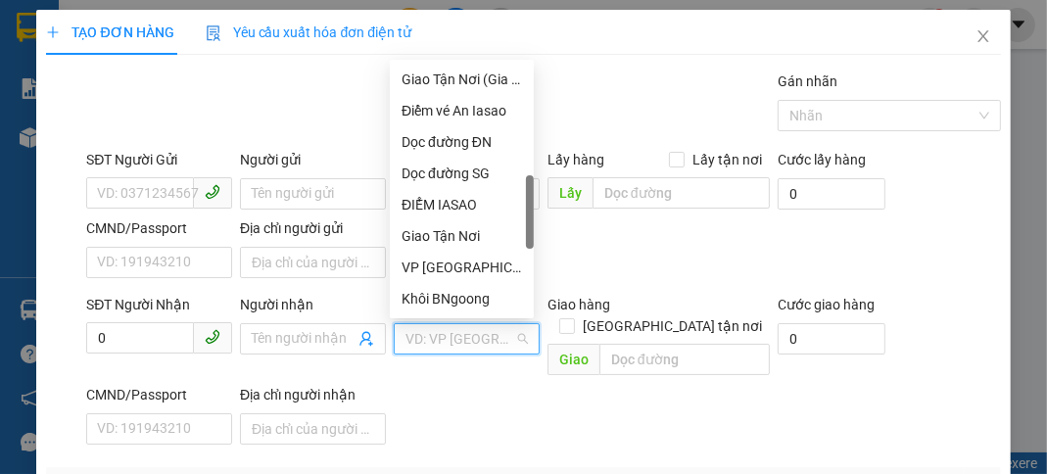
scroll to position [628, 0]
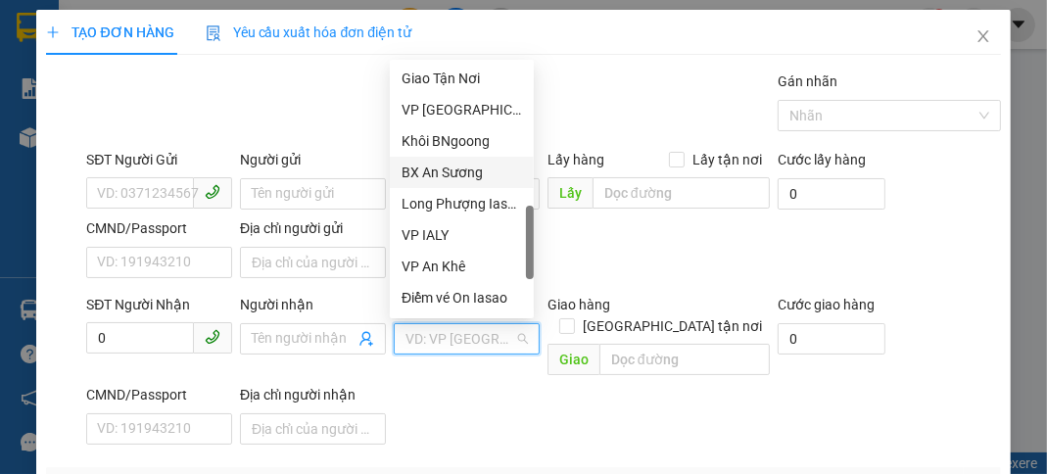
click at [468, 182] on div "BX An Sương" at bounding box center [462, 173] width 120 height 22
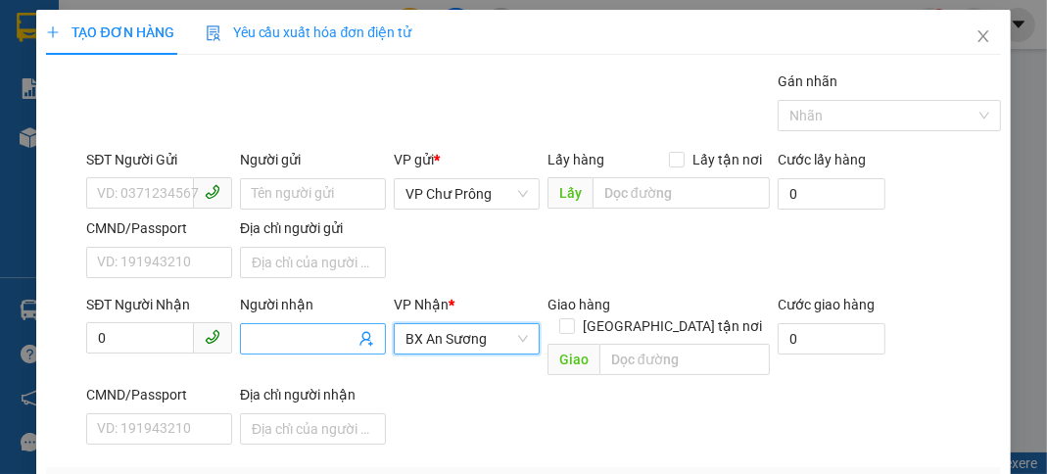
scroll to position [157, 0]
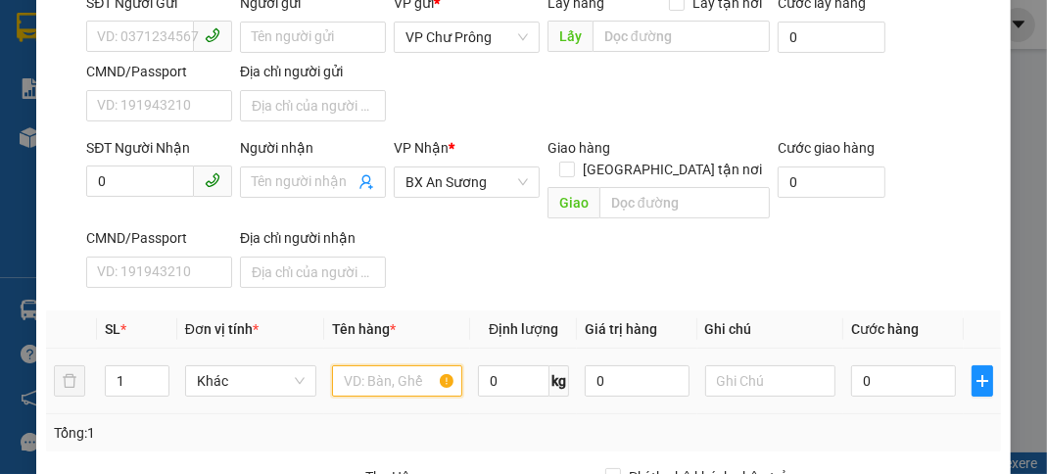
click at [374, 365] on input "text" at bounding box center [397, 380] width 131 height 31
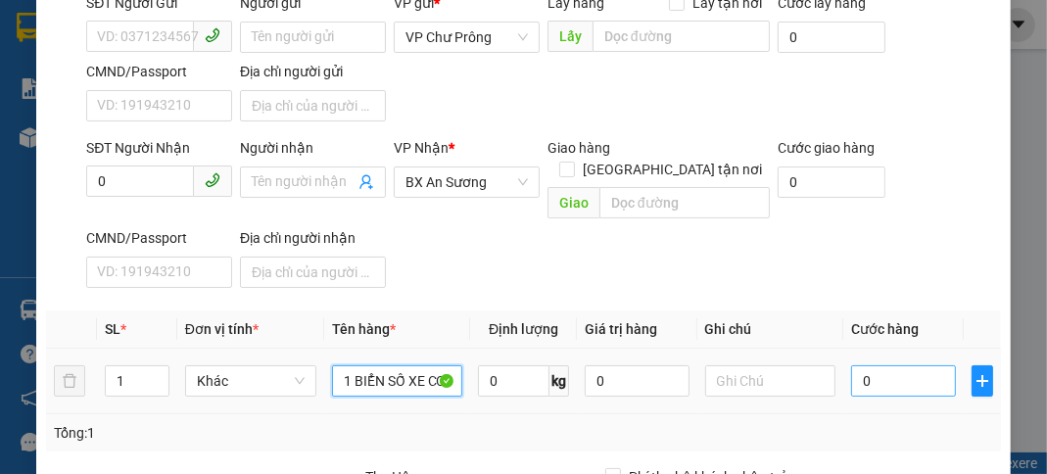
type input "1 BIỂN SỐ XE CC"
click at [882, 365] on input "0" at bounding box center [903, 380] width 104 height 31
type input "3"
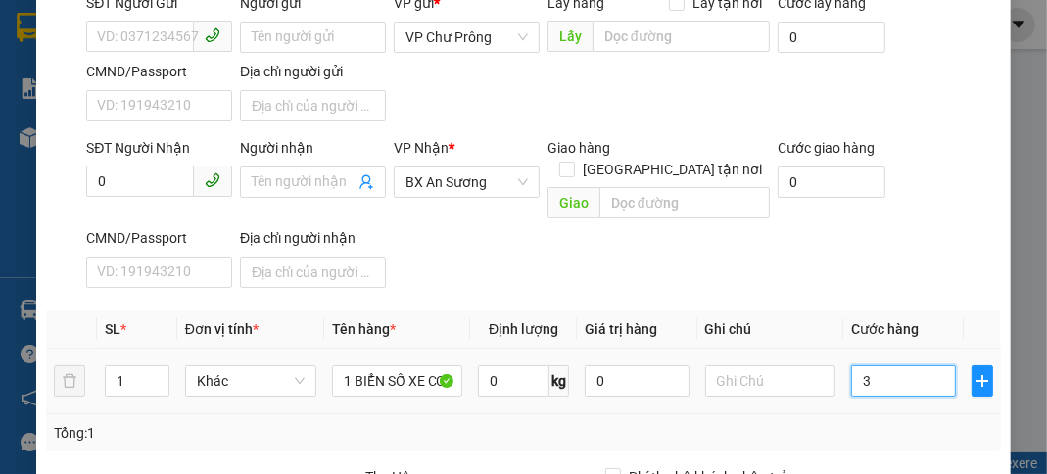
type input "30"
type input "300"
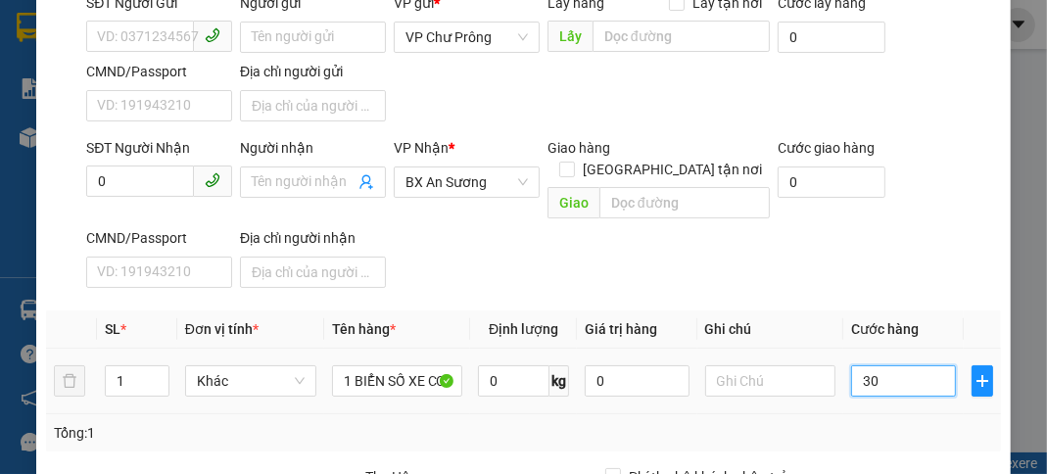
type input "300"
type input "3.000"
type input "30.000"
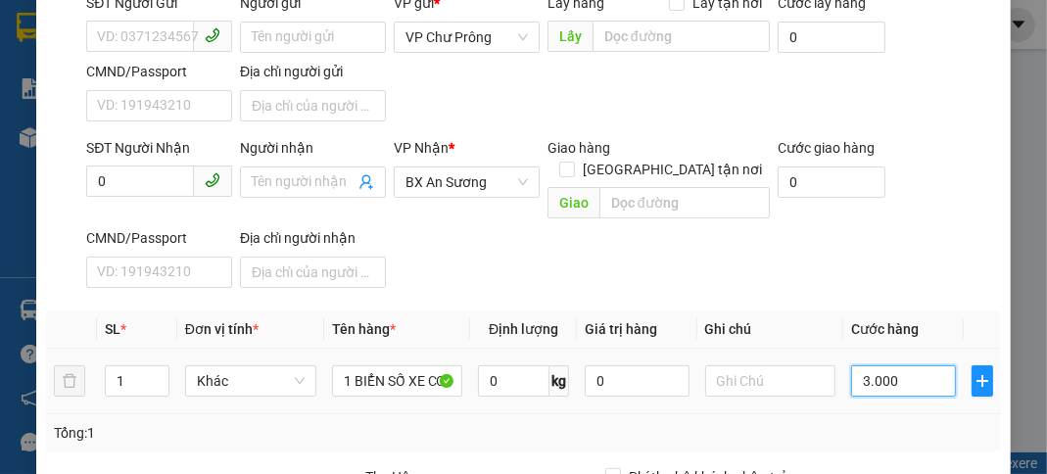
type input "30.000"
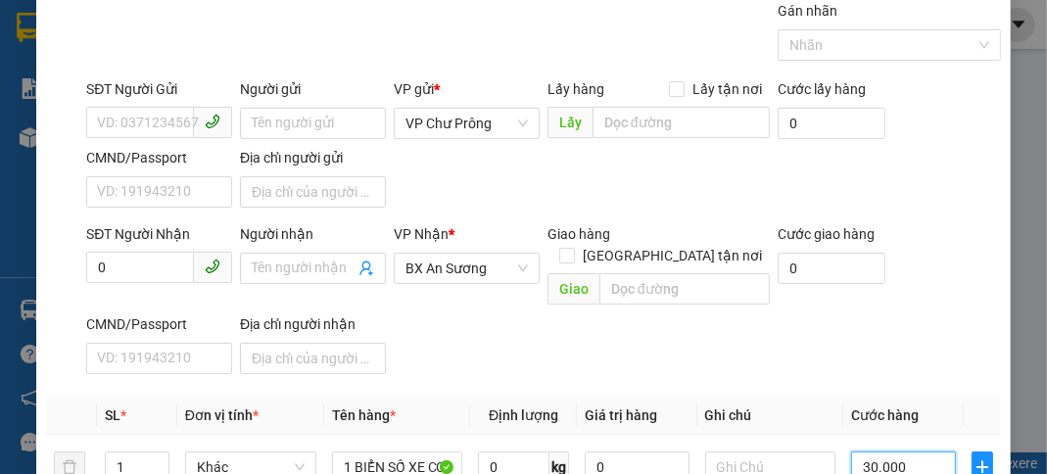
scroll to position [0, 0]
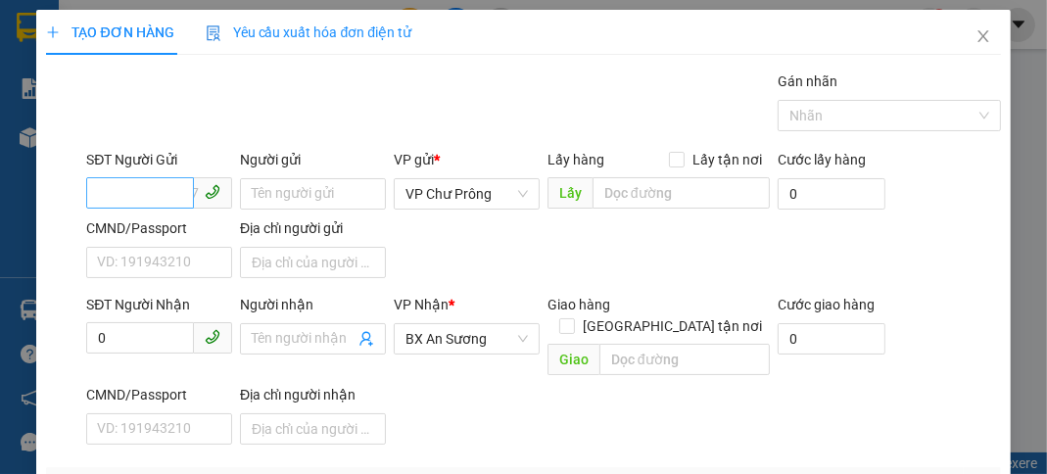
type input "30.000"
click at [141, 187] on input "SĐT Người Gửi" at bounding box center [140, 192] width 108 height 31
type input "0326107129"
click at [158, 338] on input "0" at bounding box center [140, 337] width 108 height 31
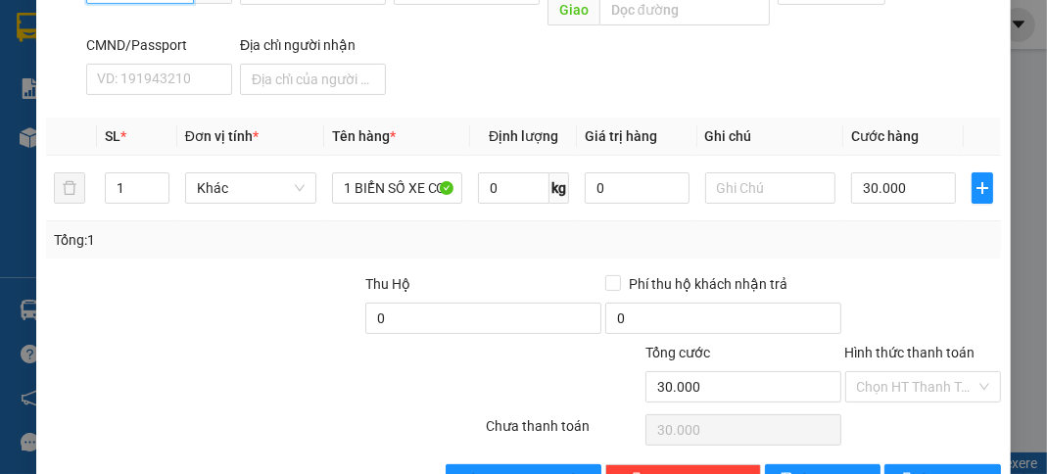
scroll to position [383, 0]
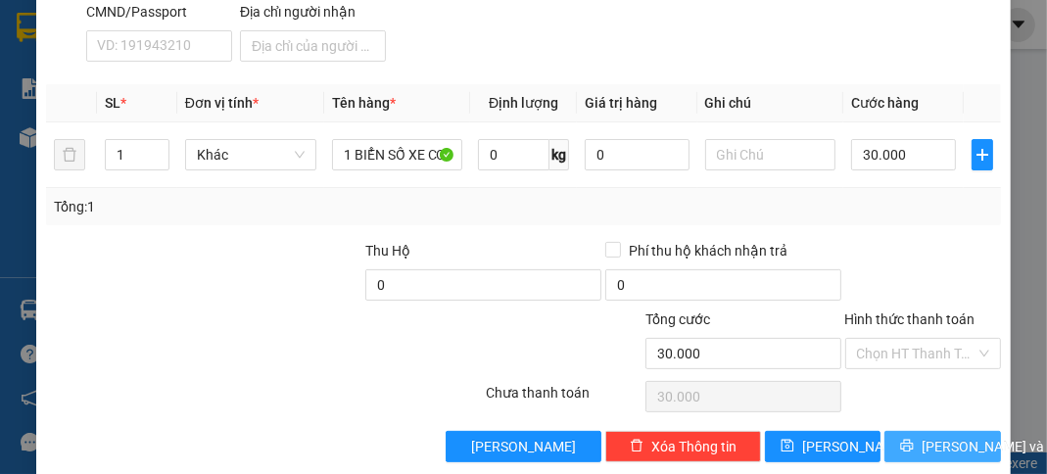
type input "0387930730"
click at [922, 436] on span "[PERSON_NAME] và In" at bounding box center [990, 447] width 137 height 22
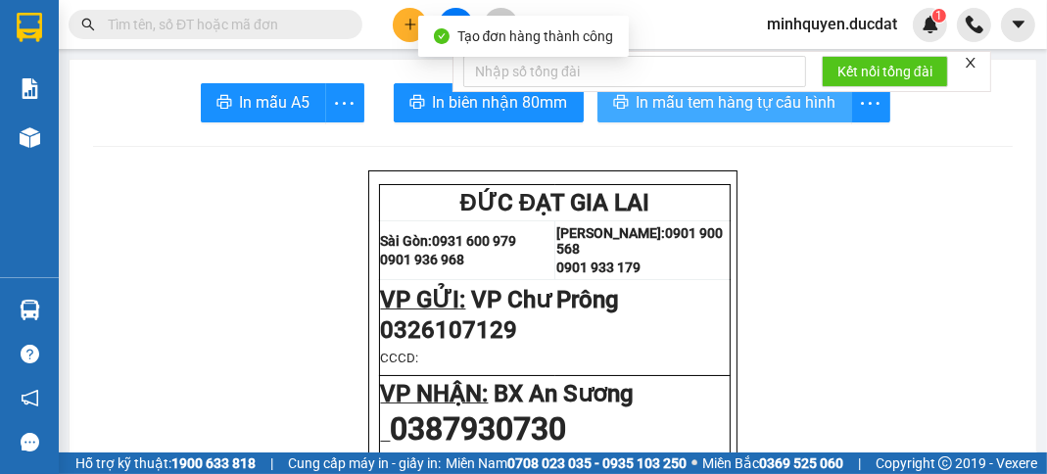
click at [772, 108] on span "In mẫu tem hàng tự cấu hình" at bounding box center [737, 102] width 200 height 24
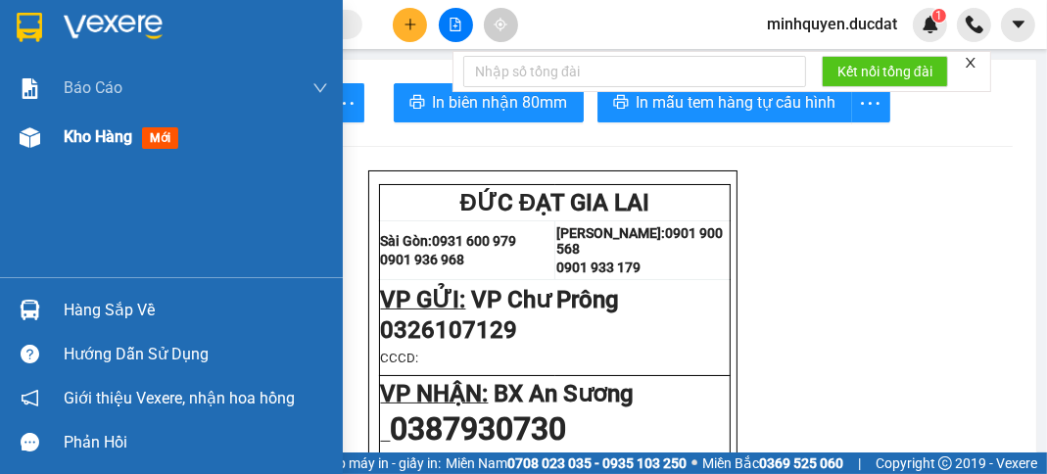
click at [95, 145] on span "Kho hàng" at bounding box center [98, 136] width 69 height 19
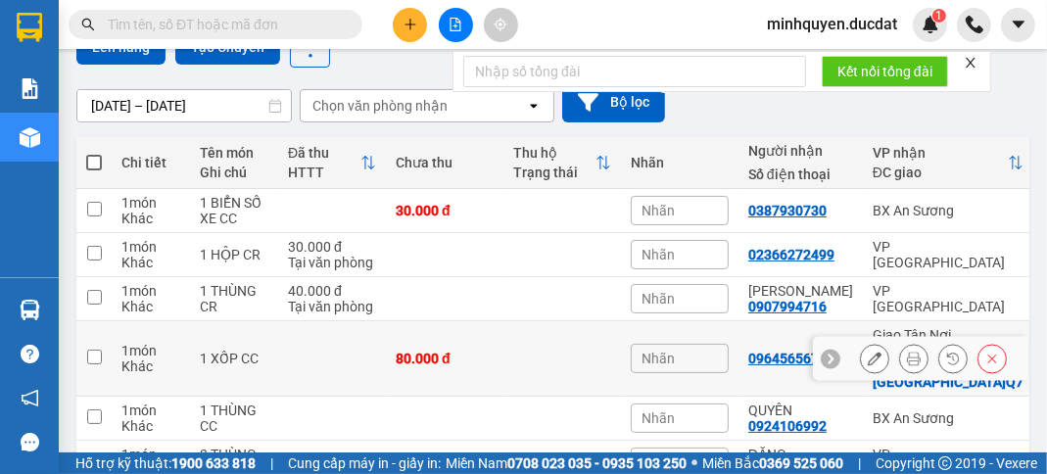
scroll to position [157, 0]
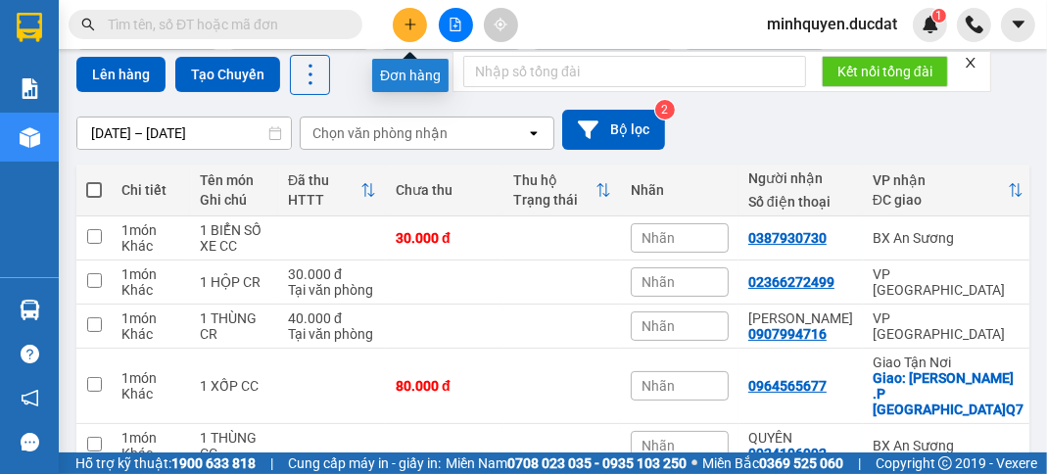
click at [417, 32] on button at bounding box center [410, 25] width 34 height 34
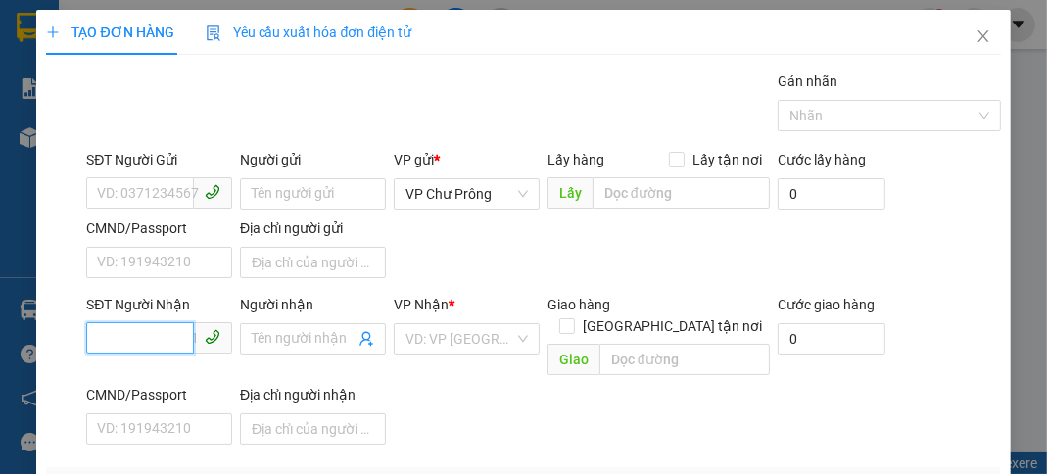
click at [155, 343] on input "SĐT Người Nhận" at bounding box center [140, 337] width 108 height 31
type input "0971369073"
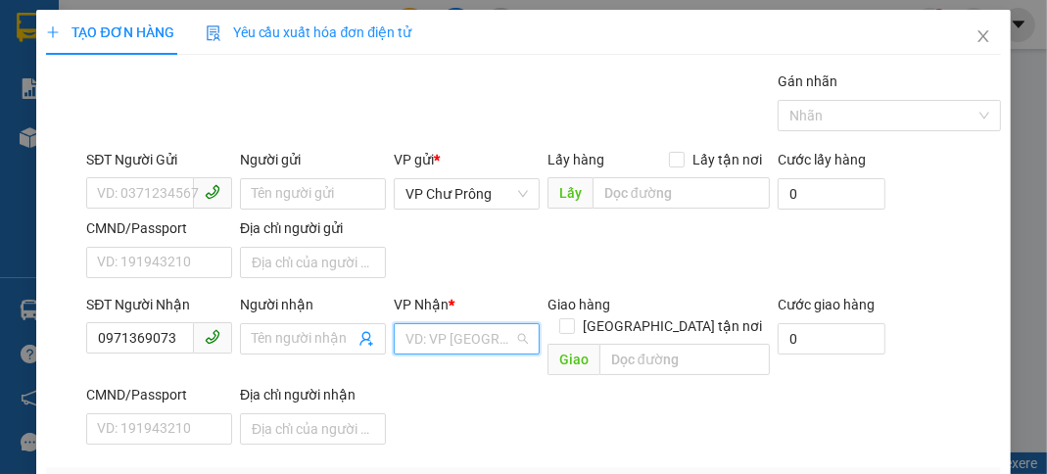
click at [467, 341] on input "search" at bounding box center [460, 338] width 109 height 29
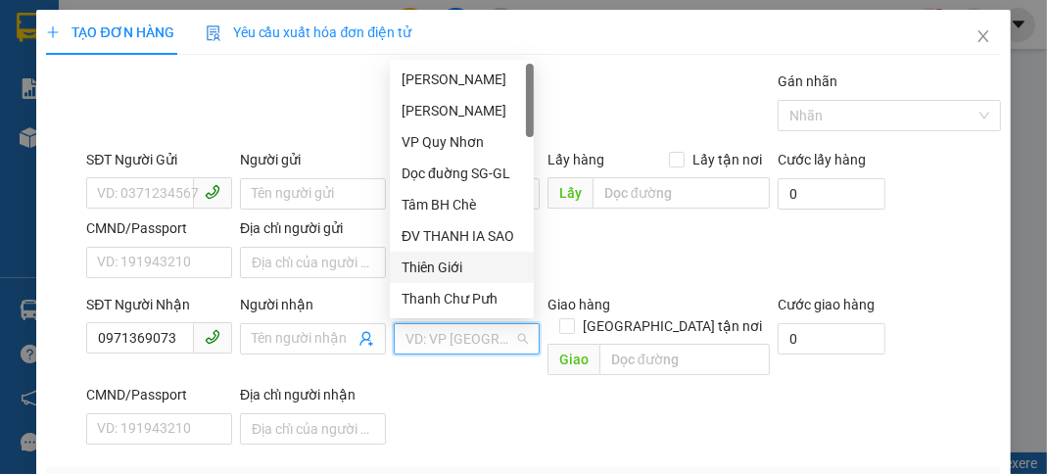
scroll to position [313, 0]
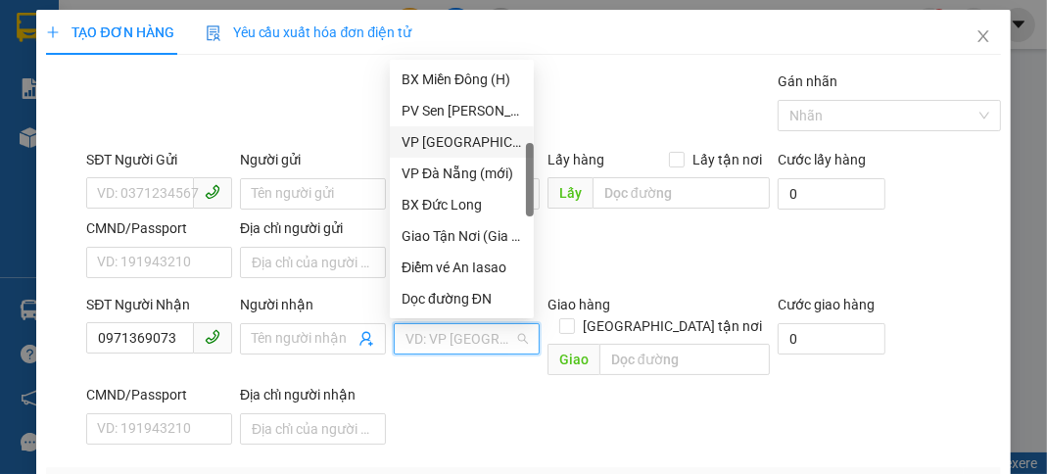
click at [473, 139] on div "VP [GEOGRAPHIC_DATA]" at bounding box center [462, 142] width 120 height 22
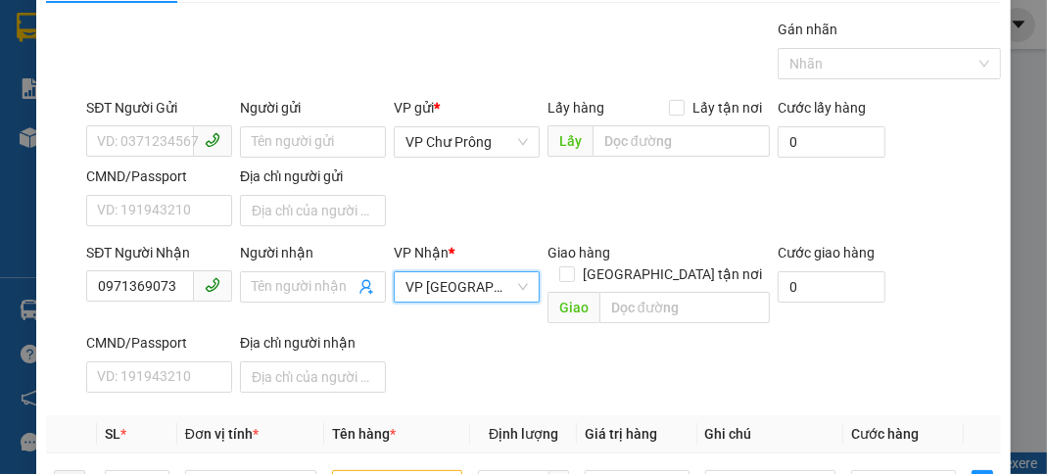
scroll to position [157, 0]
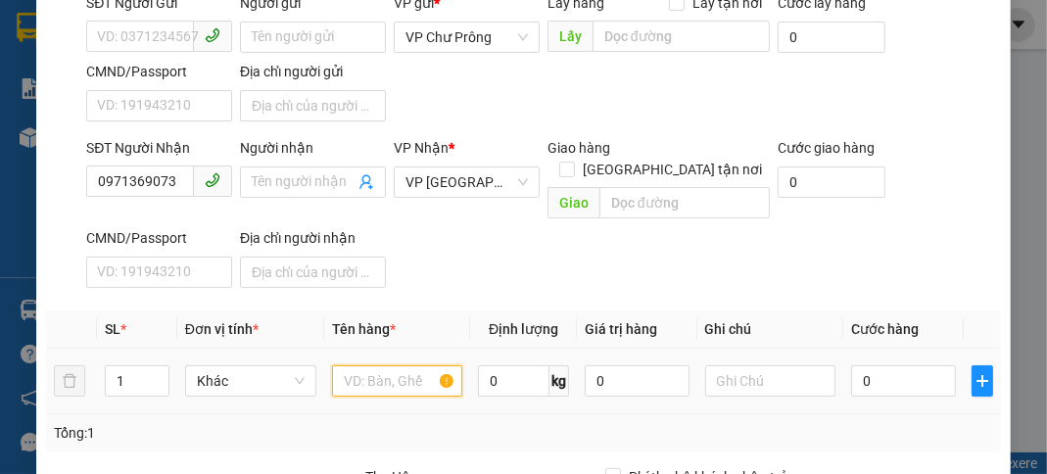
click at [396, 365] on input "text" at bounding box center [397, 380] width 131 height 31
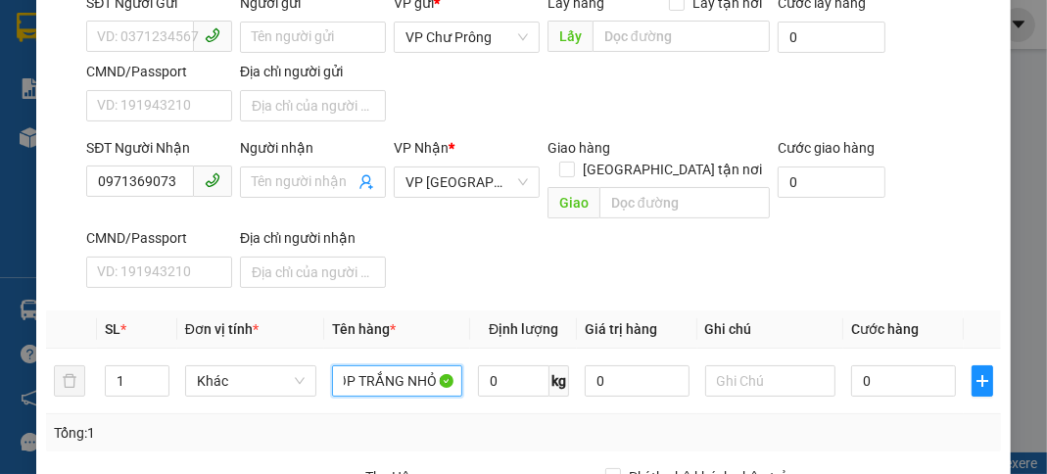
scroll to position [0, 133]
type input "1 TÚM TRẮNG +1 XỐP TRẮNG NHỎ CR"
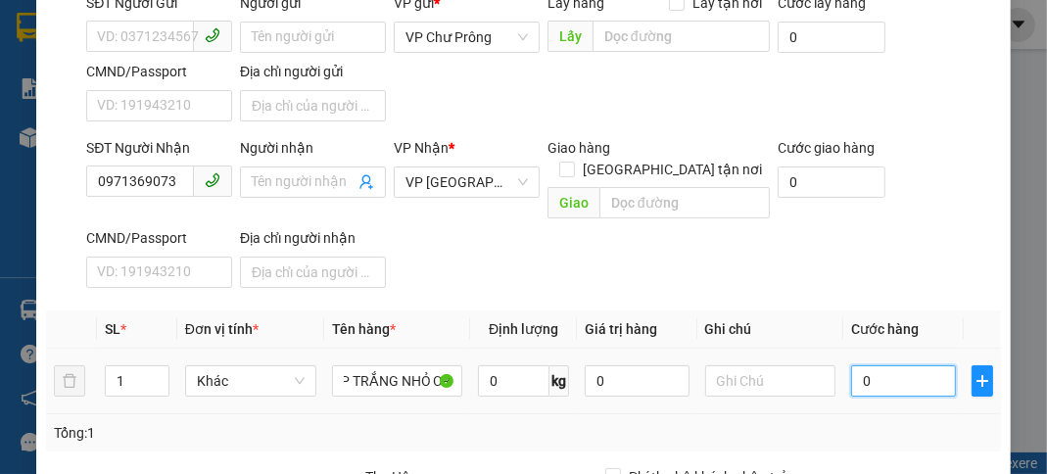
click at [882, 365] on input "0" at bounding box center [903, 380] width 104 height 31
type input "8"
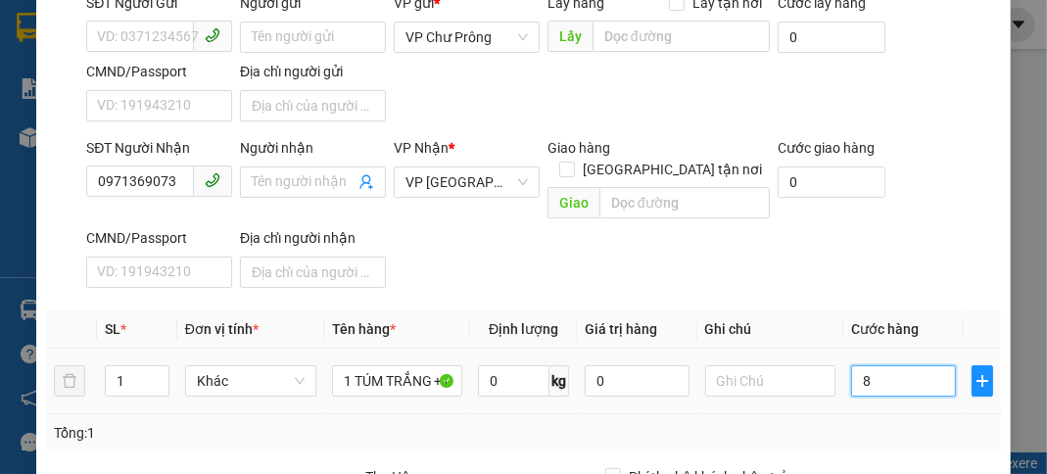
type input "80"
type input "800"
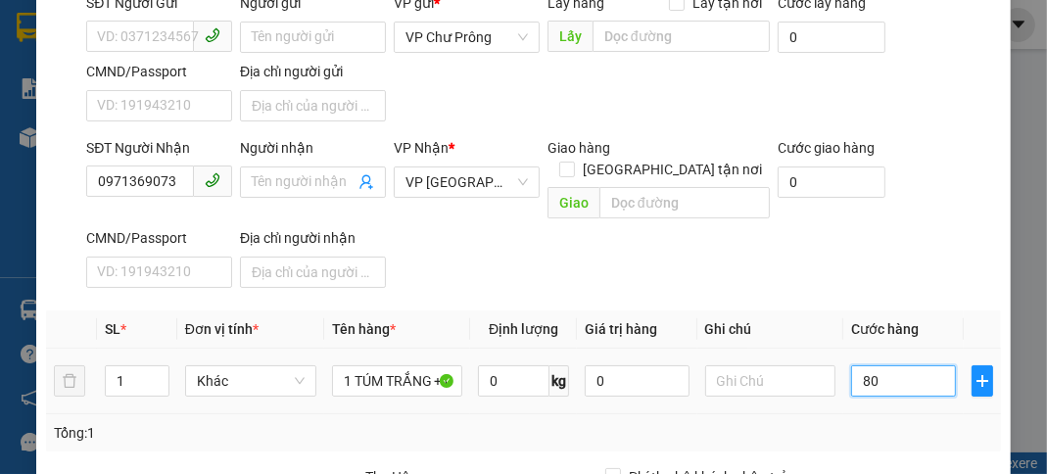
type input "800"
type input "8.000"
type input "80.000"
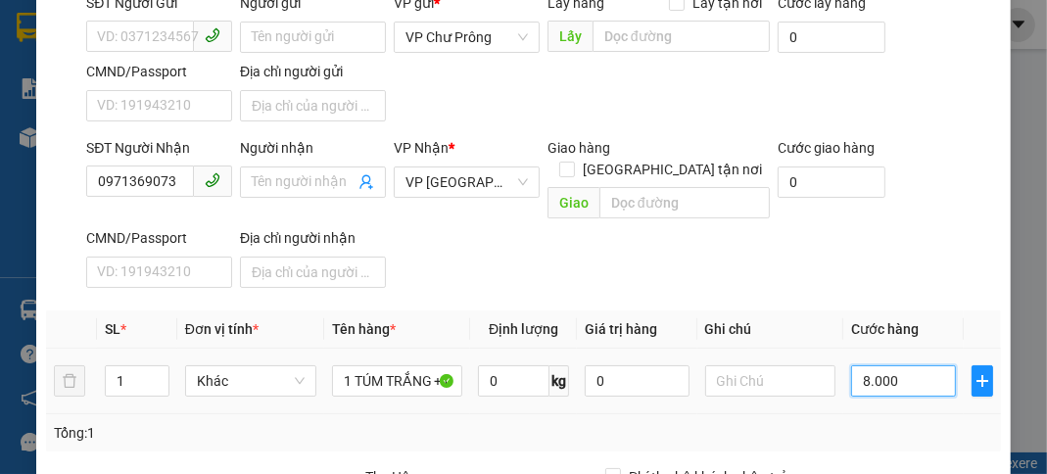
type input "80.000"
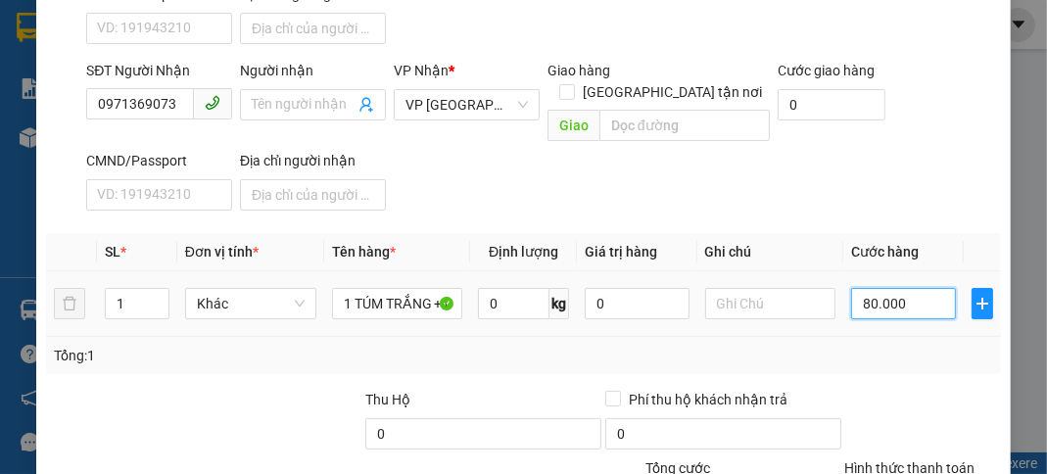
scroll to position [383, 0]
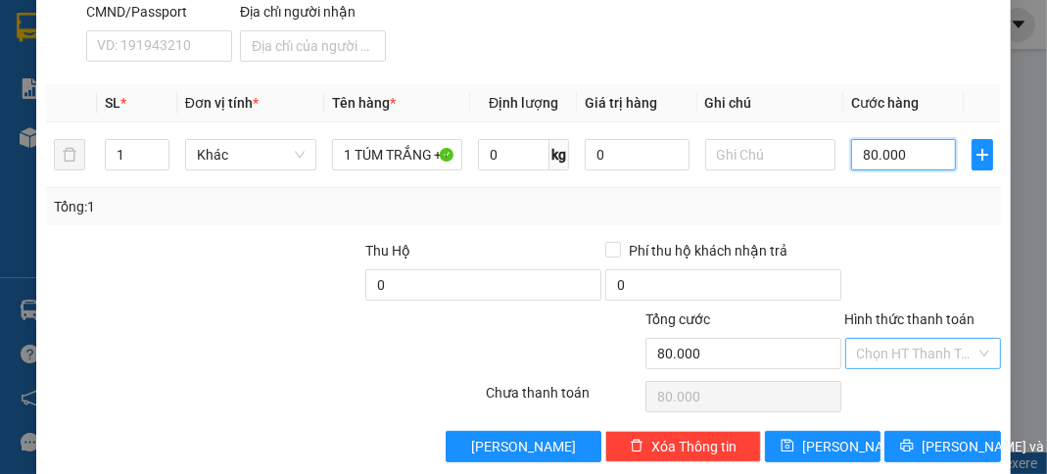
type input "80.000"
click at [912, 339] on input "Hình thức thanh toán" at bounding box center [916, 353] width 119 height 29
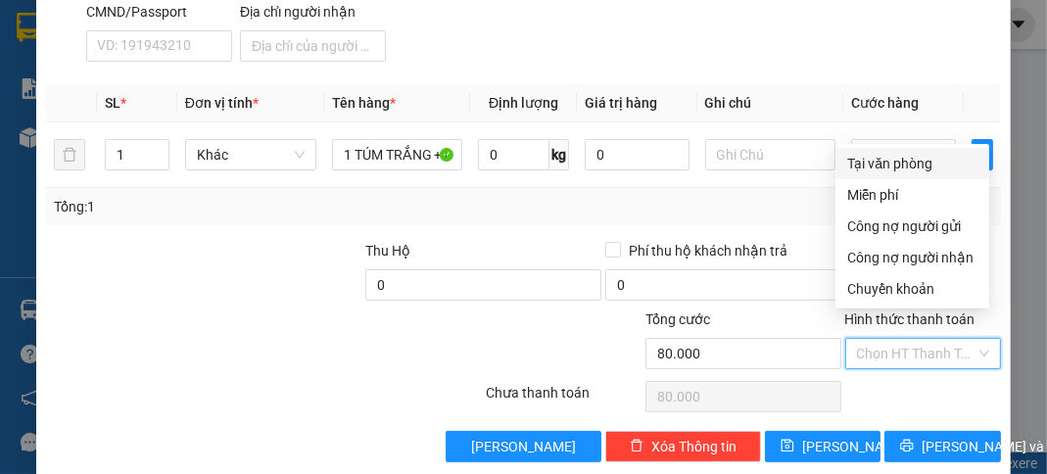
click at [905, 164] on div "Tại văn phòng" at bounding box center [912, 164] width 130 height 22
type input "0"
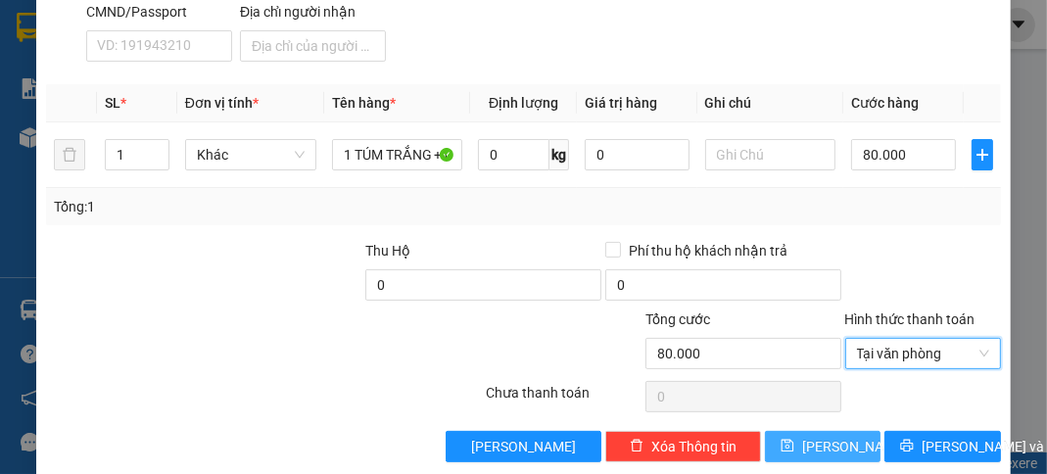
click at [851, 431] on button "[PERSON_NAME]" at bounding box center [823, 446] width 116 height 31
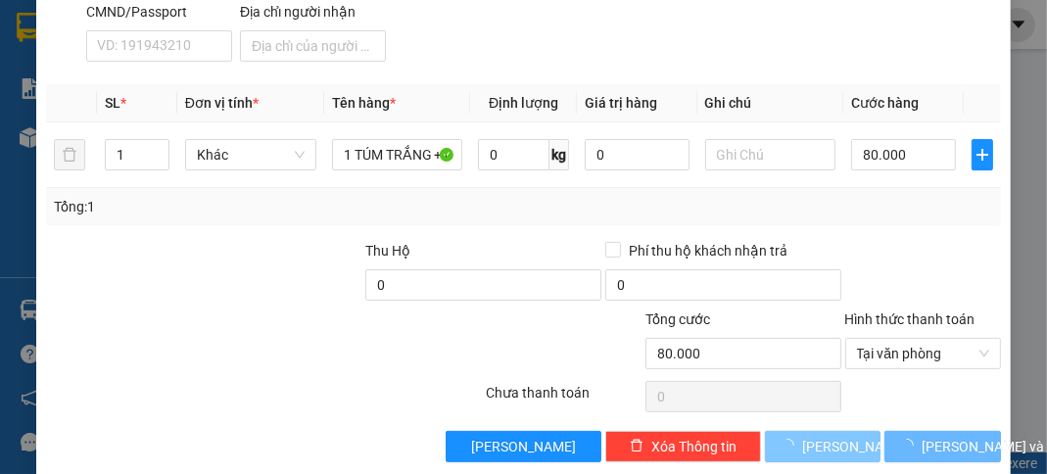
type input "0"
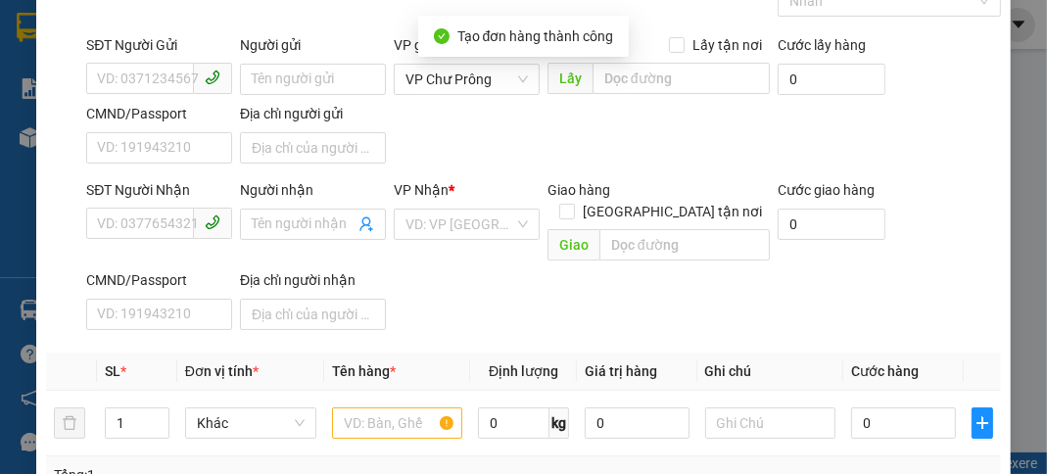
scroll to position [0, 0]
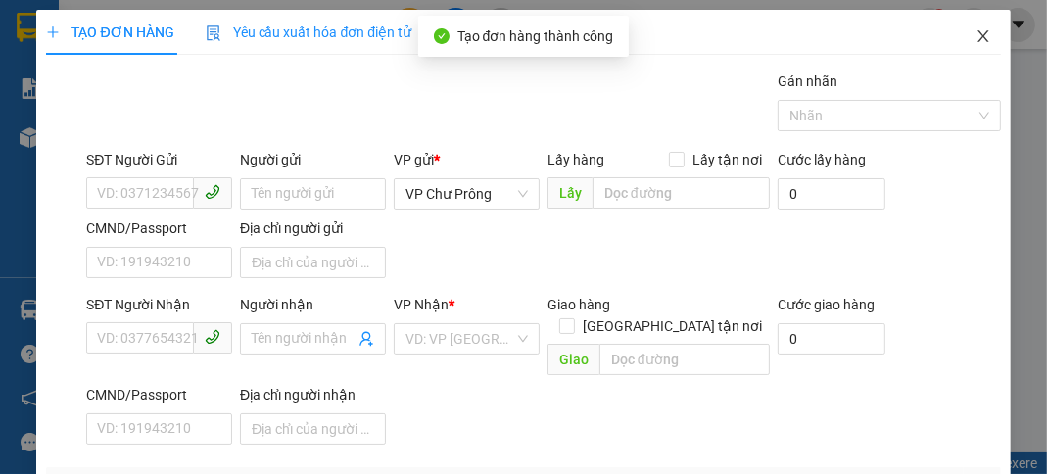
click at [976, 40] on icon "close" at bounding box center [984, 36] width 16 height 16
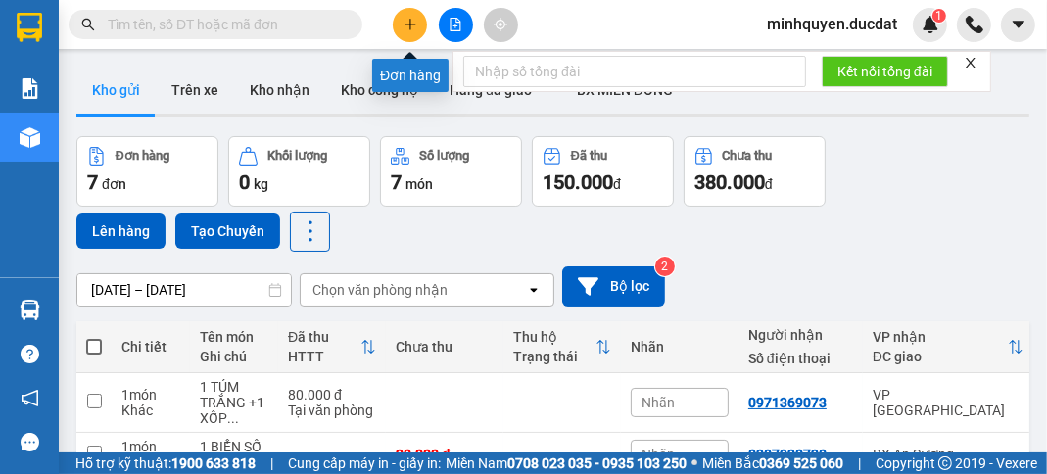
click at [399, 29] on button at bounding box center [410, 25] width 34 height 34
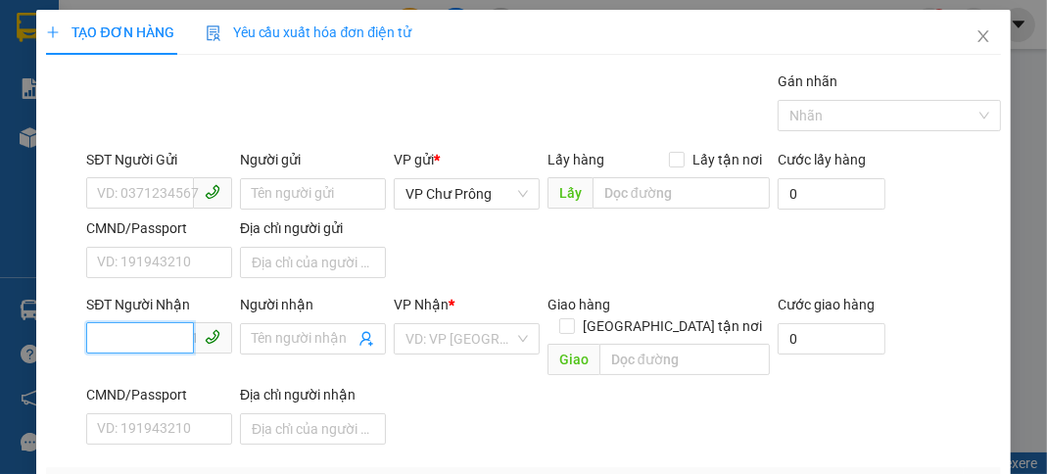
click at [129, 338] on input "SĐT Người Nhận" at bounding box center [140, 337] width 108 height 31
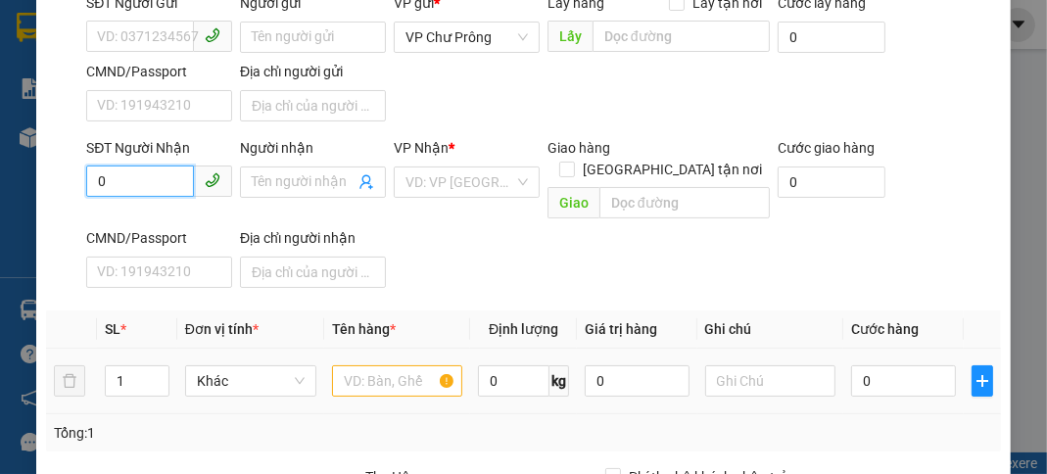
type input "0"
click at [380, 365] on input "text" at bounding box center [397, 380] width 131 height 31
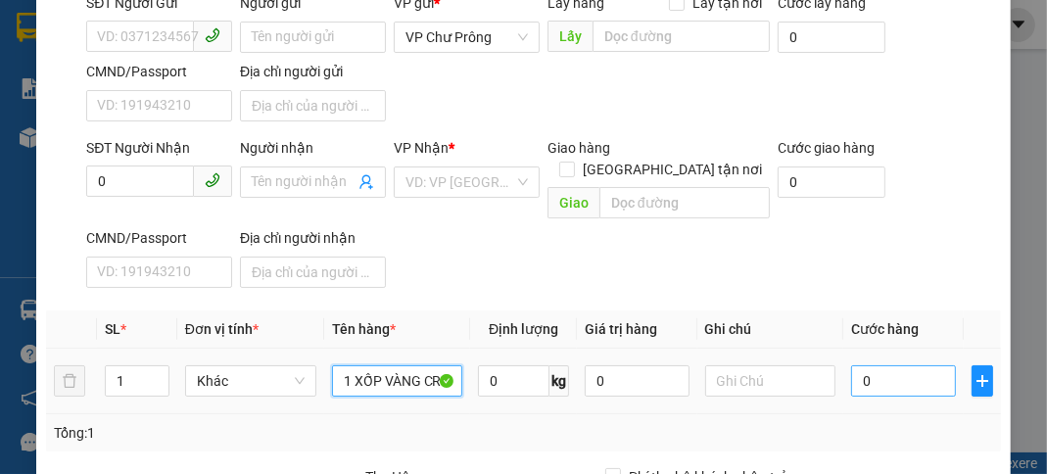
type input "1 XỐP VÀNG CR"
click at [865, 365] on input "0" at bounding box center [903, 380] width 104 height 31
type input "5"
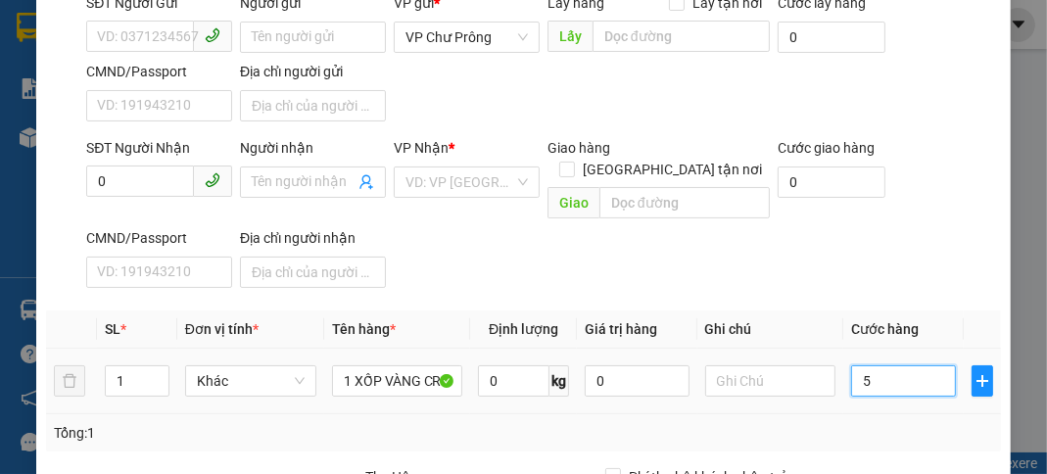
type input "50"
type input "500"
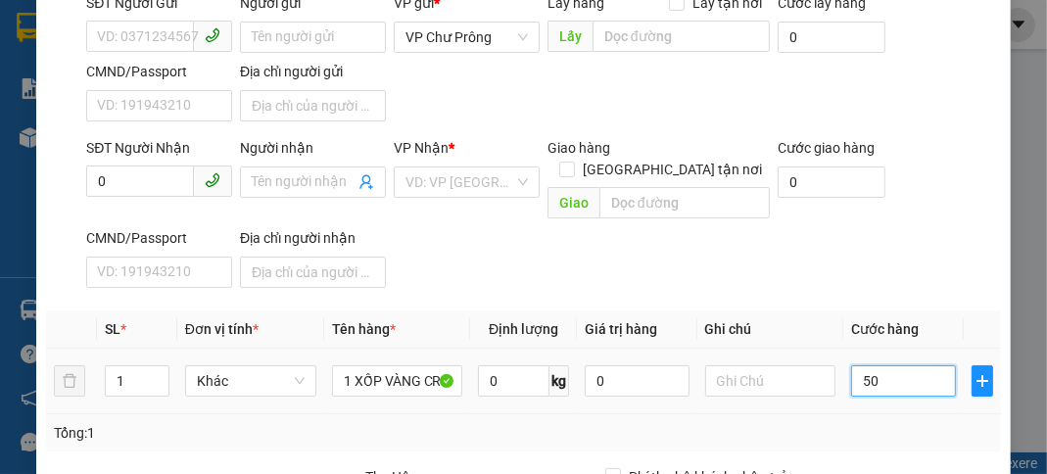
type input "500"
type input "5.000"
type input "50.000"
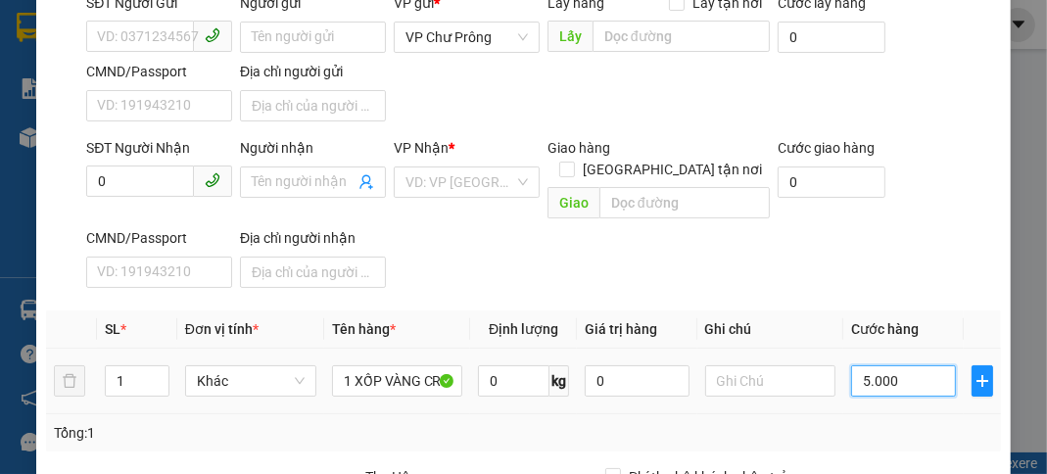
type input "50.000"
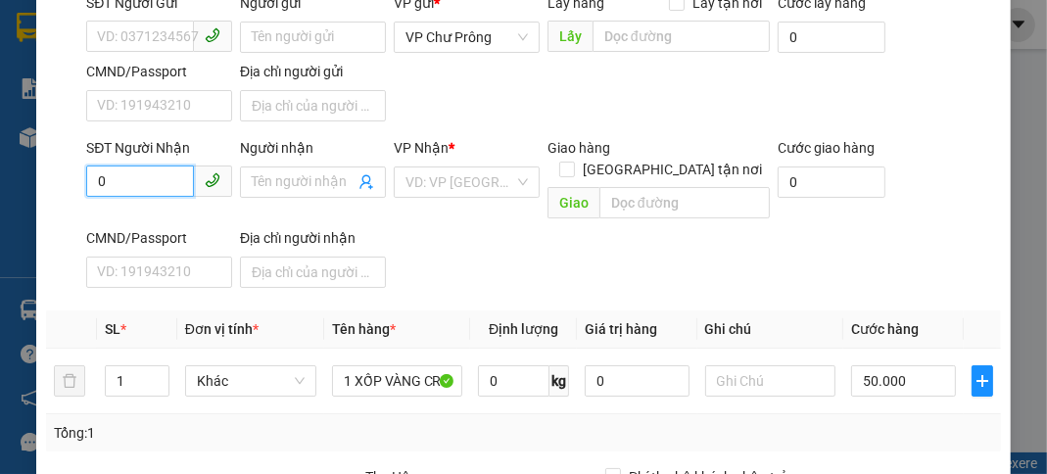
click at [161, 176] on input "0" at bounding box center [140, 181] width 108 height 31
type input "0374871147"
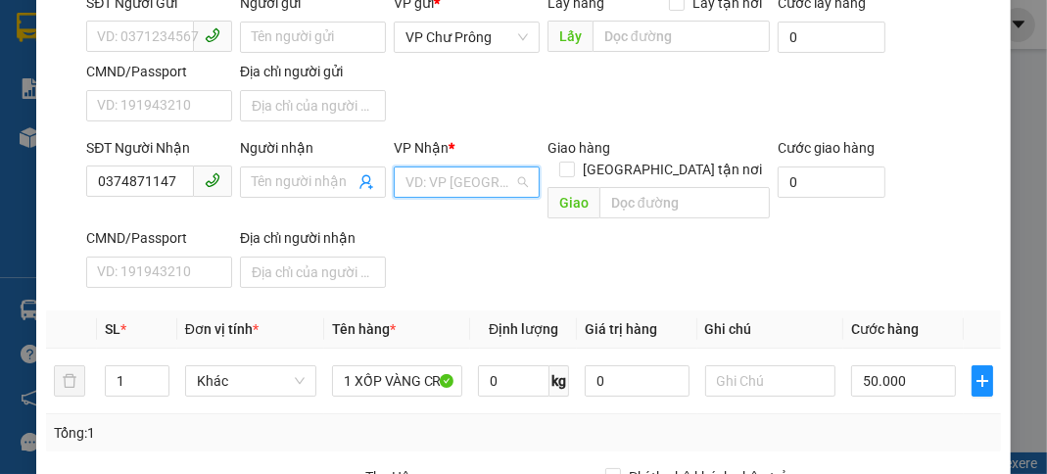
click at [442, 183] on input "search" at bounding box center [460, 181] width 109 height 29
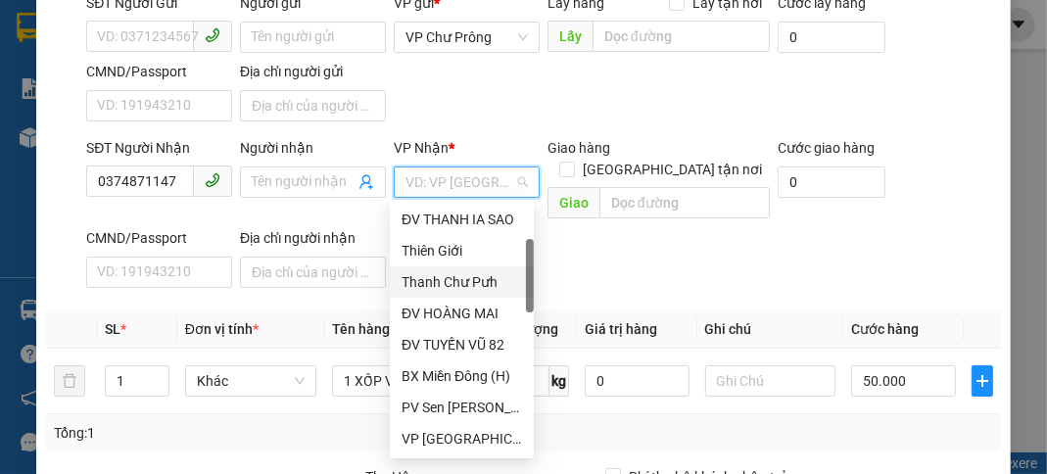
scroll to position [313, 0]
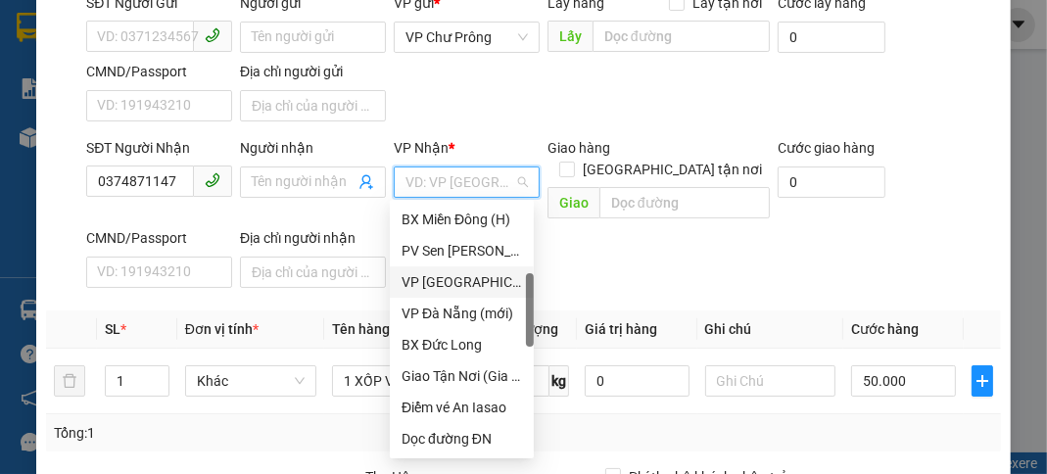
click at [462, 281] on div "VP [GEOGRAPHIC_DATA]" at bounding box center [462, 282] width 120 height 22
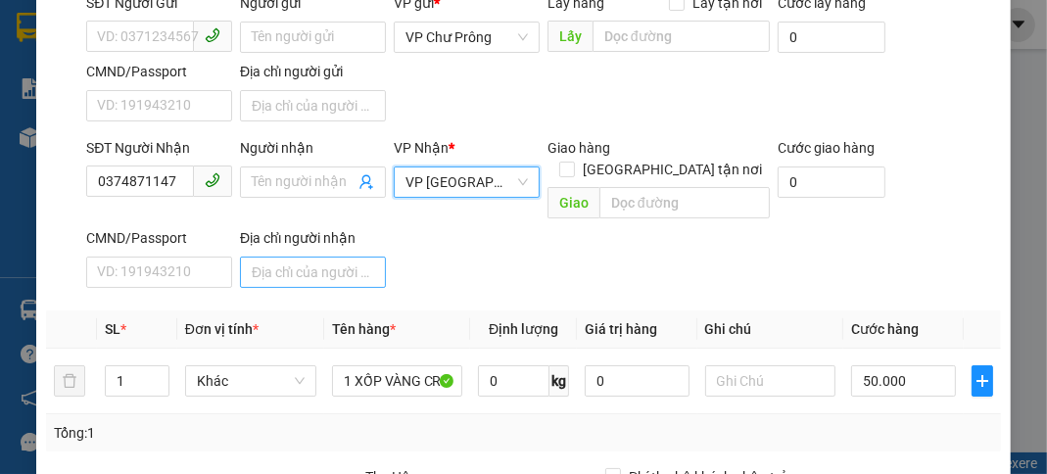
scroll to position [78, 0]
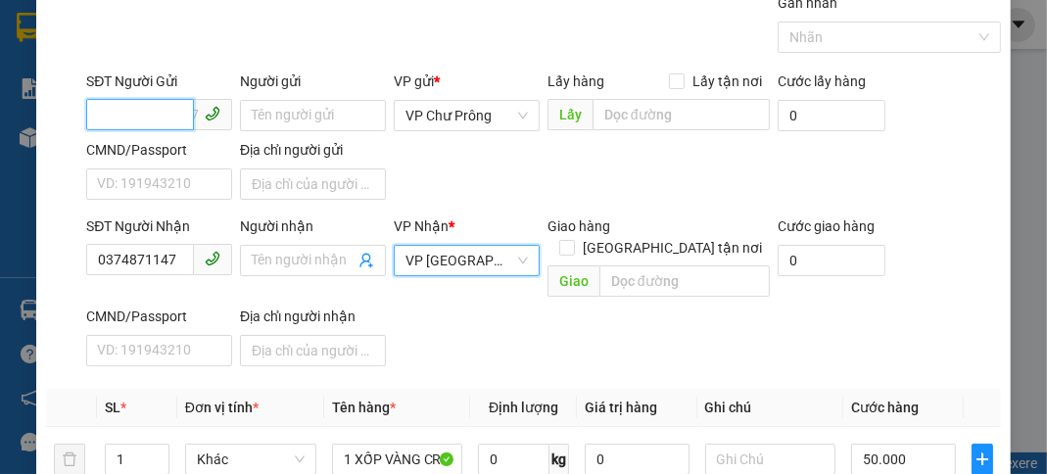
click at [135, 109] on input "SĐT Người Gửi" at bounding box center [140, 114] width 108 height 31
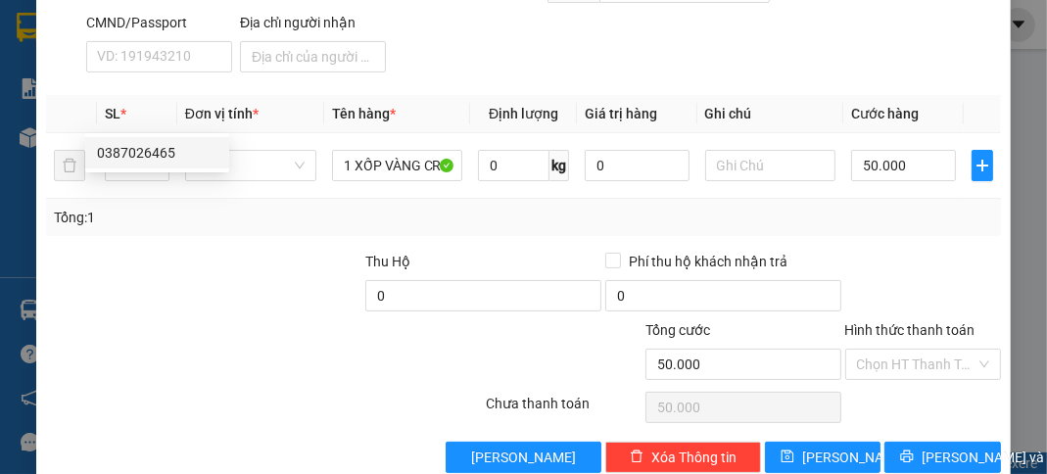
scroll to position [383, 0]
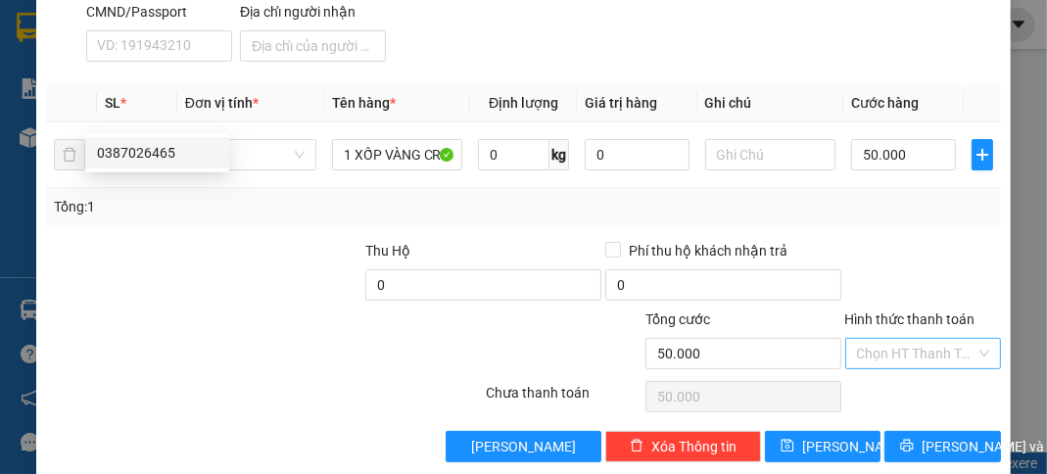
type input "0387026465"
click at [929, 339] on input "Hình thức thanh toán" at bounding box center [916, 353] width 119 height 29
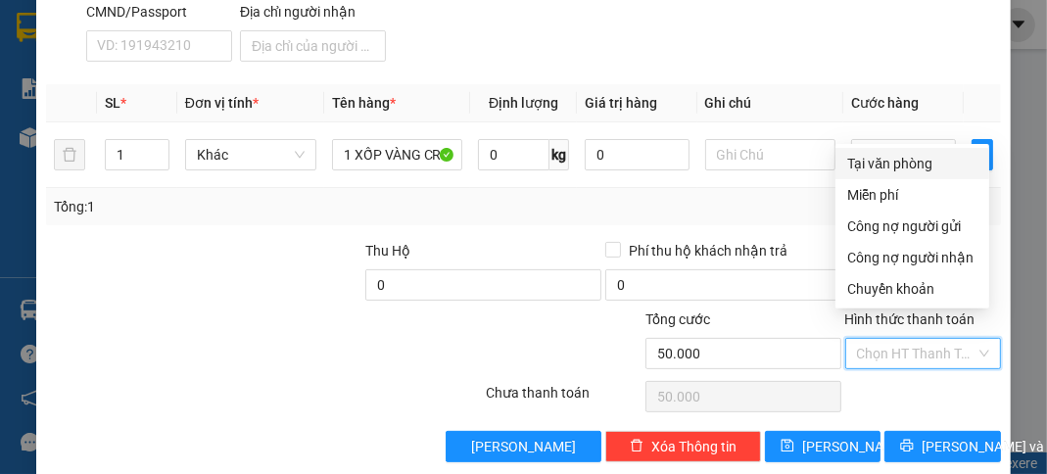
click at [925, 171] on div "Tại văn phòng" at bounding box center [912, 164] width 130 height 22
type input "0"
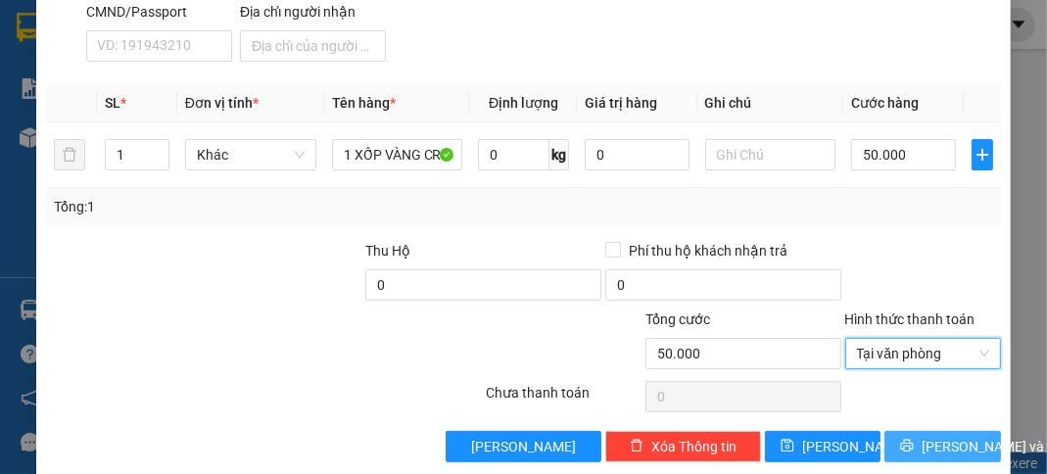
click at [941, 436] on span "[PERSON_NAME] và In" at bounding box center [990, 447] width 137 height 22
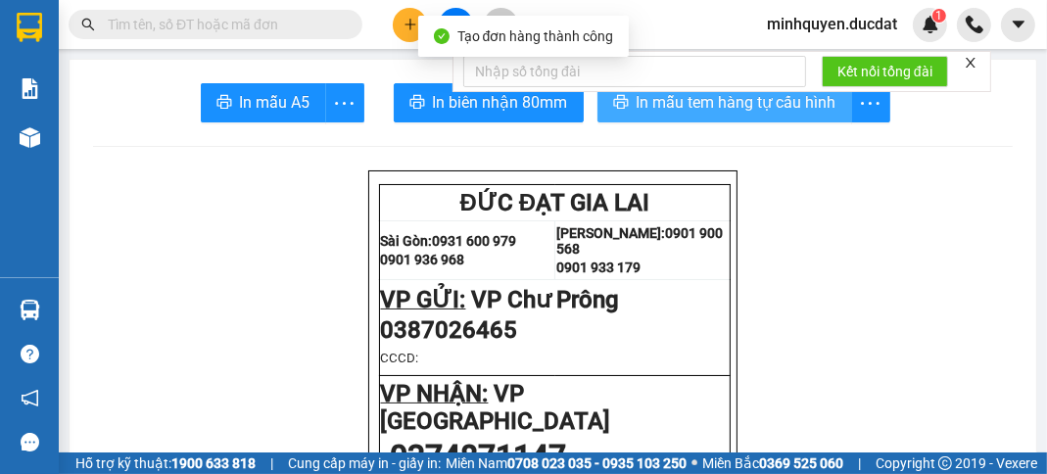
click at [784, 119] on button "In mẫu tem hàng tự cấu hình" at bounding box center [724, 102] width 255 height 39
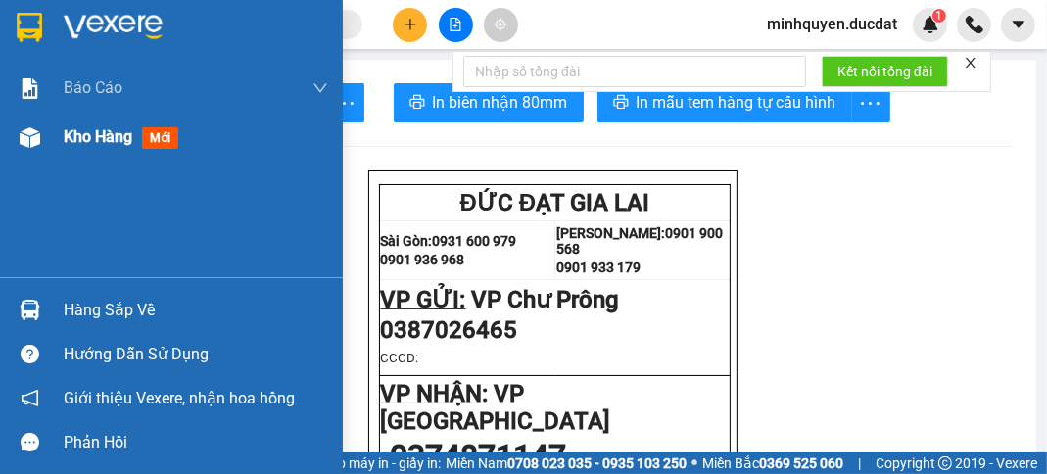
click at [106, 127] on span "Kho hàng" at bounding box center [98, 136] width 69 height 19
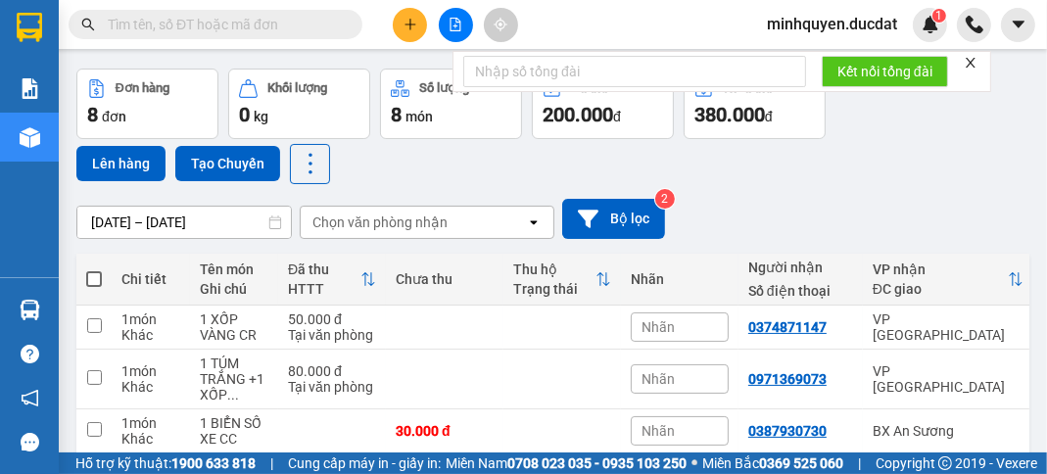
scroll to position [157, 0]
